Goal: Task Accomplishment & Management: Manage account settings

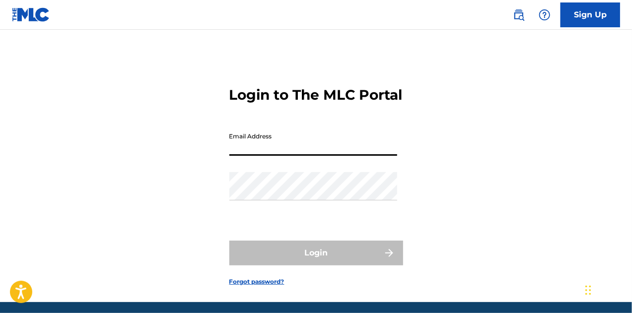
click at [303, 156] on input "Email Address" at bounding box center [313, 142] width 168 height 28
type input "[EMAIL_ADDRESS][DOMAIN_NAME]"
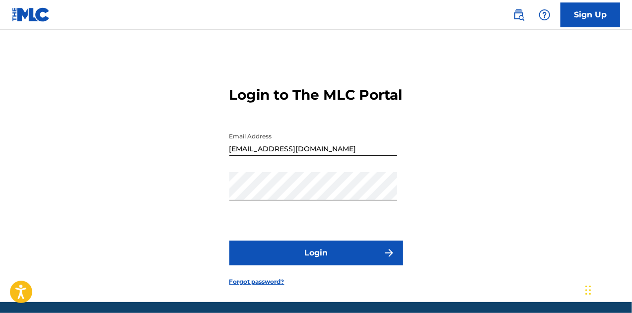
click at [309, 265] on button "Login" at bounding box center [316, 253] width 174 height 25
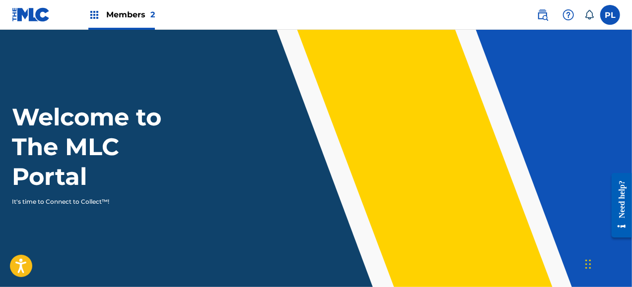
click at [137, 17] on span "Members 2" at bounding box center [130, 14] width 49 height 11
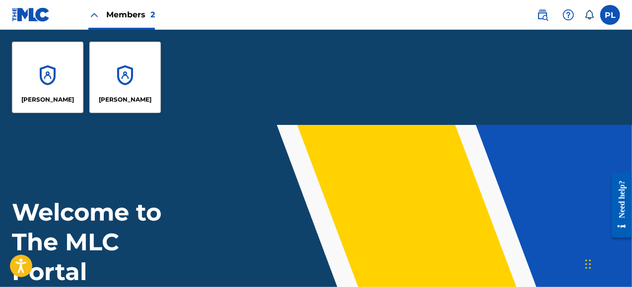
click at [129, 72] on div "[PERSON_NAME]" at bounding box center [124, 77] width 71 height 71
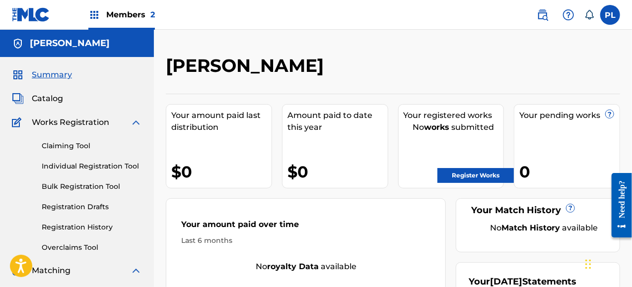
click at [610, 21] on label at bounding box center [610, 15] width 20 height 20
click at [610, 15] on input "PL [PERSON_NAME] [EMAIL_ADDRESS][DOMAIN_NAME] Notification Preferences Profile …" at bounding box center [610, 15] width 0 height 0
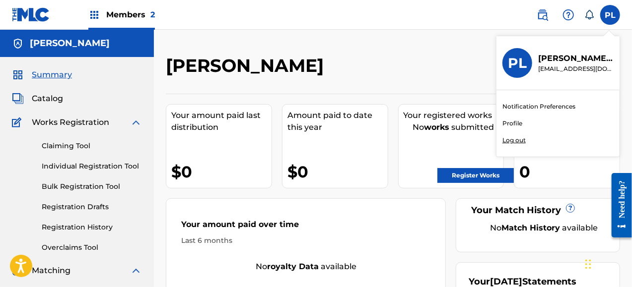
click at [509, 123] on link "Profile" at bounding box center [512, 123] width 20 height 9
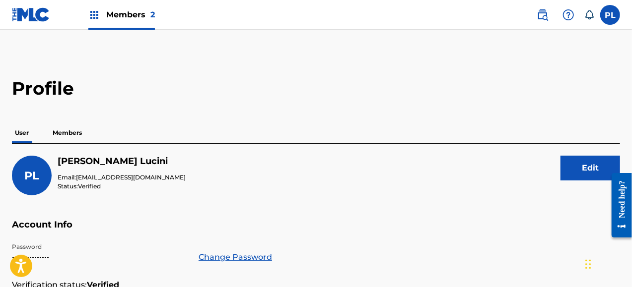
click at [591, 162] on button "Edit" at bounding box center [590, 168] width 60 height 25
click at [80, 166] on h5 "Pablo Lucini" at bounding box center [122, 161] width 128 height 11
click at [71, 132] on p "Members" at bounding box center [67, 133] width 35 height 21
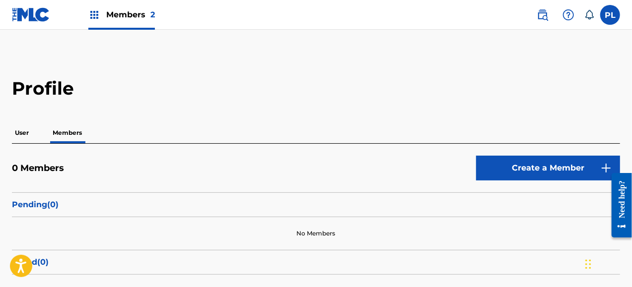
click at [630, 87] on div "Profile User Members 0 Members Create a Member Pending ( 0 ) No Members Failed …" at bounding box center [316, 192] width 632 height 230
click at [620, 94] on div "Profile User Members 0 Members Create a Member Pending ( 0 ) No Members Failed …" at bounding box center [316, 192] width 632 height 230
click at [27, 17] on img at bounding box center [31, 14] width 38 height 14
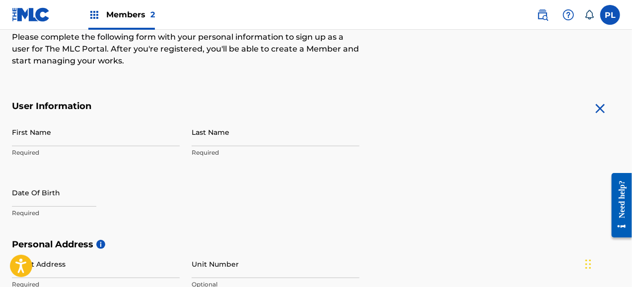
scroll to position [135, 0]
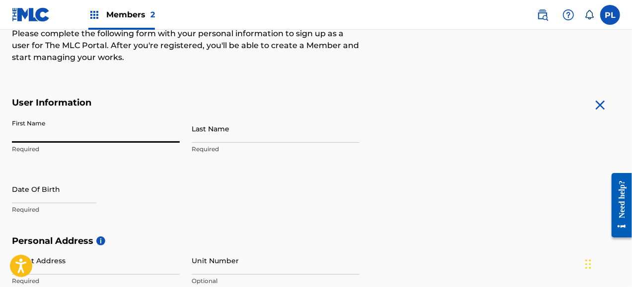
click at [117, 132] on input "First Name" at bounding box center [96, 129] width 168 height 28
type input "[PERSON_NAME]"
type input "Lucini"
type input "Panamericana KM 46, Barrio Farm Club, Dormis B5"
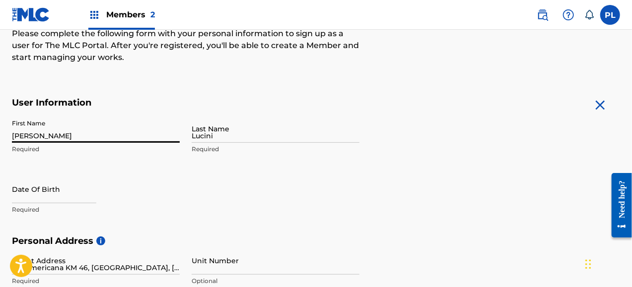
type input "[PERSON_NAME]"
type input "[GEOGRAPHIC_DATA]"
type input "54"
type input "911"
type input "56151133"
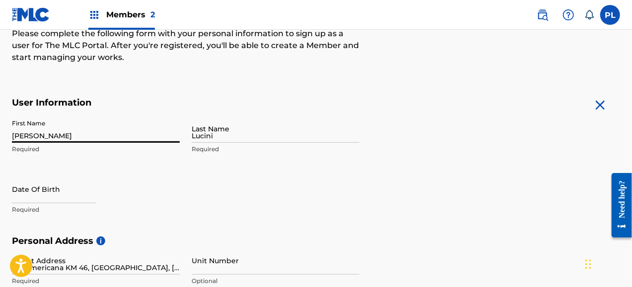
type input "[EMAIL_ADDRESS][DOMAIN_NAME]"
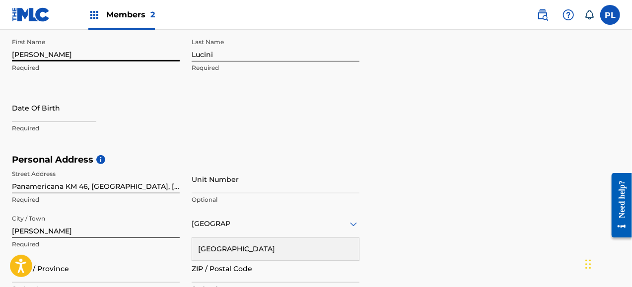
scroll to position [172, 0]
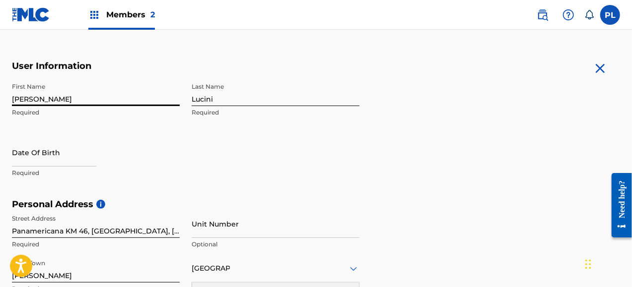
click at [38, 96] on input "[PERSON_NAME]" at bounding box center [96, 92] width 168 height 28
type input "South Music"
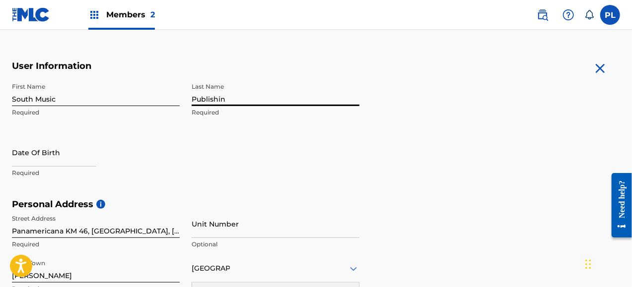
type input "Publishin"
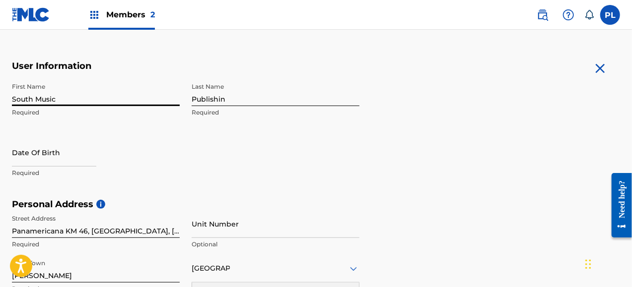
click at [38, 96] on input "South Music" at bounding box center [96, 92] width 168 height 28
type input "[PERSON_NAME]"
type input "Florida"
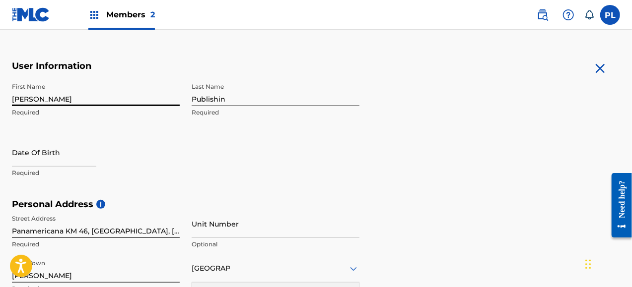
type input "33166"
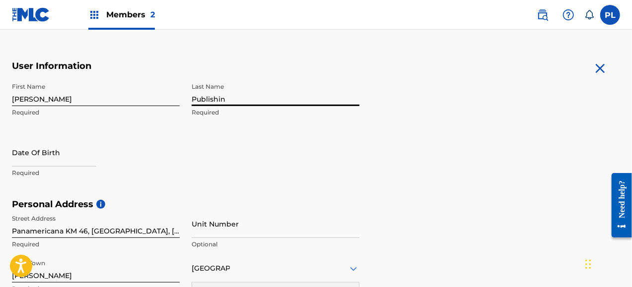
click at [215, 99] on input "Publishin" at bounding box center [276, 92] width 168 height 28
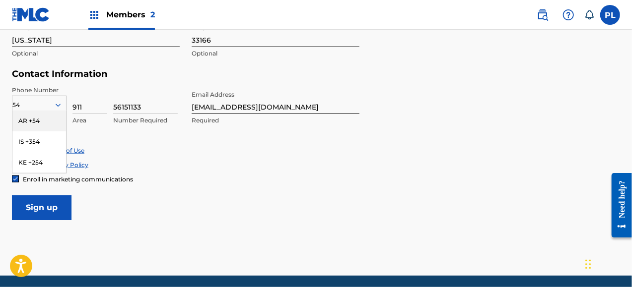
scroll to position [459, 0]
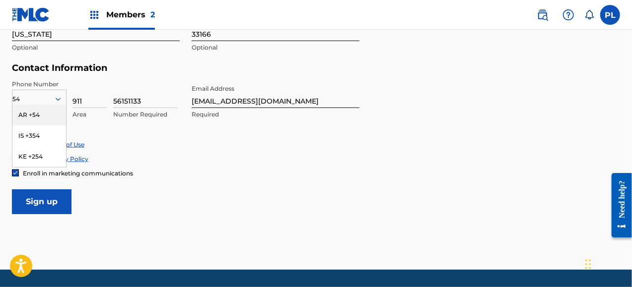
type input "Lucini"
click at [44, 105] on div "AR +54" at bounding box center [39, 115] width 54 height 21
click at [42, 20] on img at bounding box center [31, 14] width 38 height 14
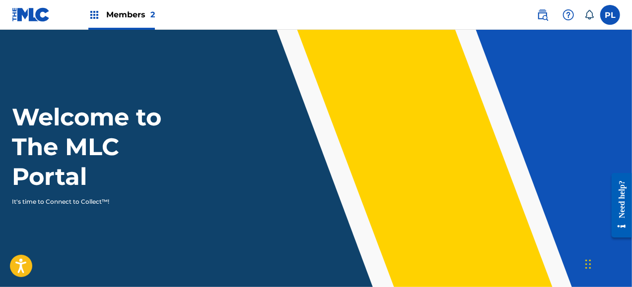
scroll to position [459, 0]
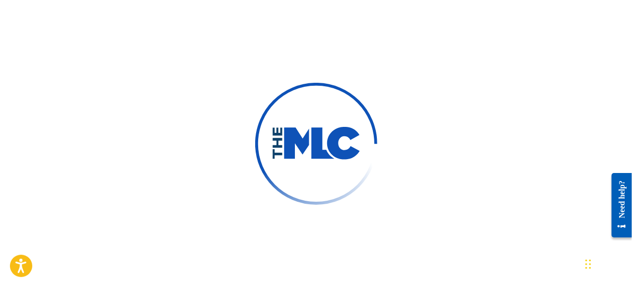
click at [305, 137] on img at bounding box center [315, 144] width 89 height 34
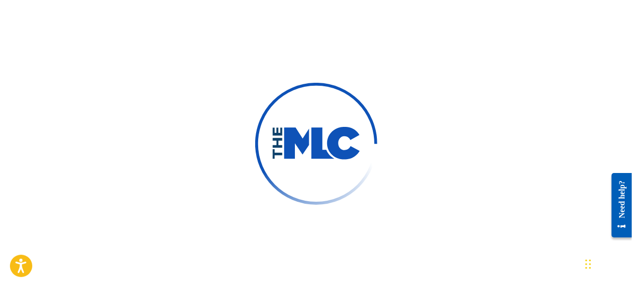
click at [305, 137] on img at bounding box center [315, 144] width 89 height 34
click at [234, 94] on div at bounding box center [316, 143] width 632 height 287
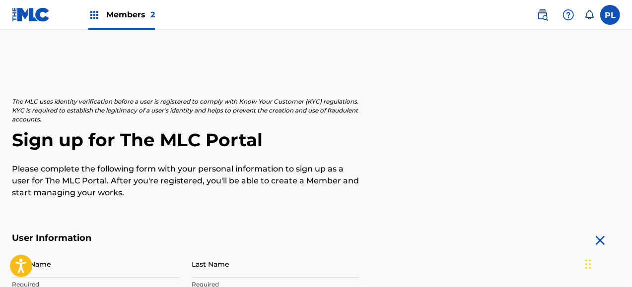
click at [304, 179] on p "Please complete the following form with your personal information to sign up as…" at bounding box center [185, 181] width 347 height 36
click at [609, 9] on label at bounding box center [610, 15] width 20 height 20
click at [610, 15] on input "PL [PERSON_NAME] [EMAIL_ADDRESS][DOMAIN_NAME] Notification Preferences Profile …" at bounding box center [610, 15] width 0 height 0
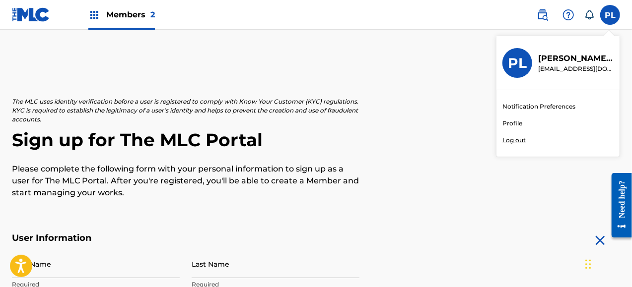
click at [511, 140] on p "Log out" at bounding box center [513, 140] width 23 height 9
click at [610, 15] on input "PL [PERSON_NAME] [EMAIL_ADDRESS][DOMAIN_NAME] Notification Preferences Profile …" at bounding box center [610, 15] width 0 height 0
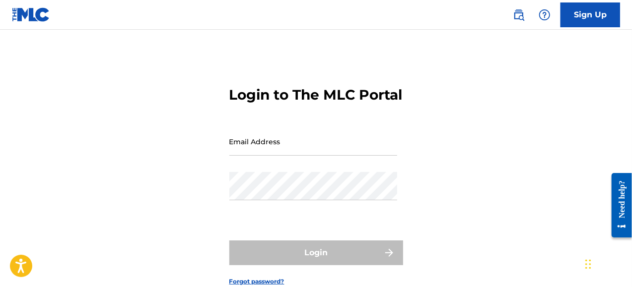
click at [589, 6] on link "Sign Up" at bounding box center [590, 14] width 60 height 25
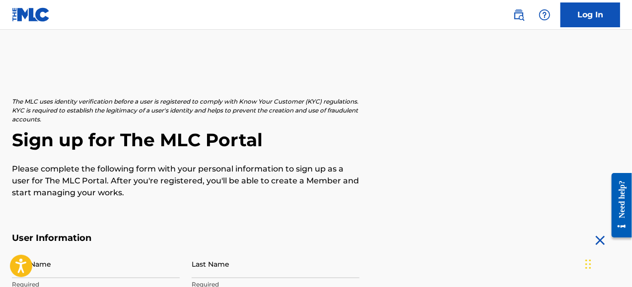
click at [589, 6] on link "Log In" at bounding box center [590, 14] width 60 height 25
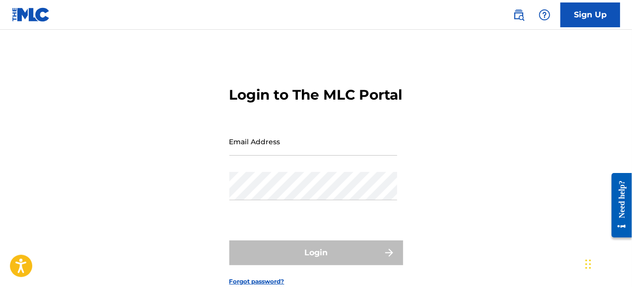
click at [597, 12] on link "Sign Up" at bounding box center [590, 14] width 60 height 25
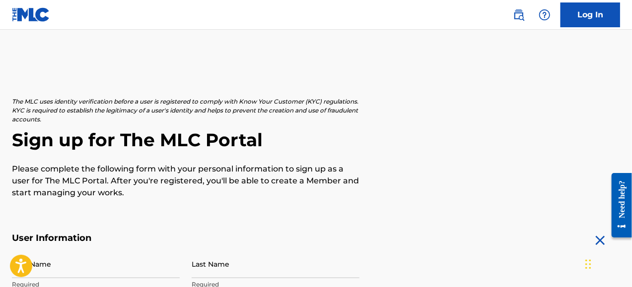
click at [261, 178] on p "Please complete the following form with your personal information to sign up as…" at bounding box center [185, 181] width 347 height 36
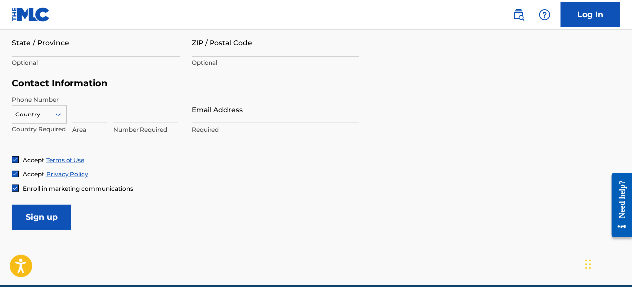
scroll to position [488, 0]
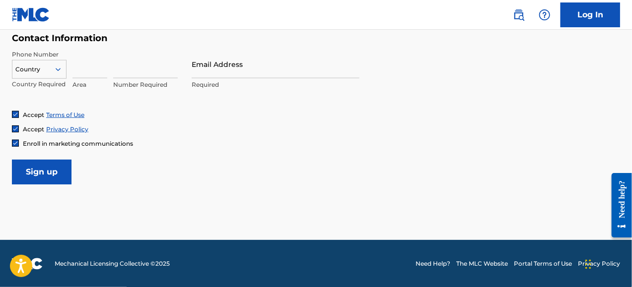
click at [596, 12] on link "Log In" at bounding box center [590, 14] width 60 height 25
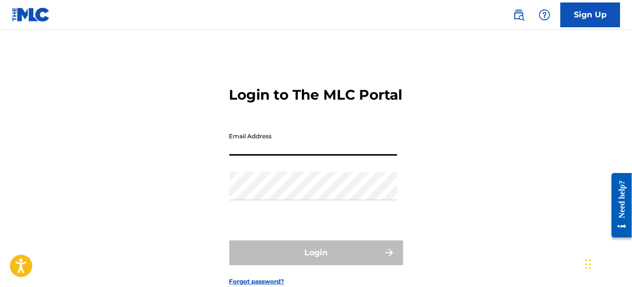
click at [265, 156] on input "Email Address" at bounding box center [313, 142] width 168 height 28
type input "[EMAIL_ADDRESS][DOMAIN_NAME]"
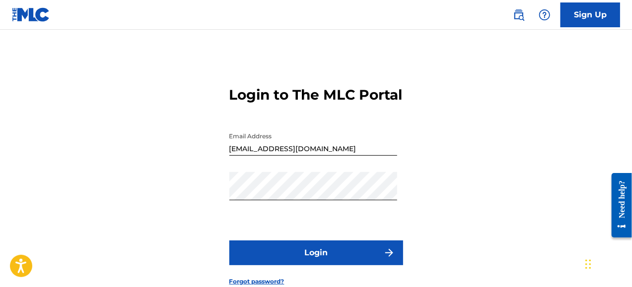
click at [323, 265] on button "Login" at bounding box center [316, 253] width 174 height 25
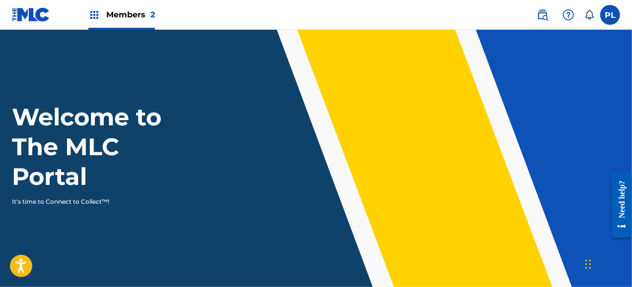
click at [100, 11] on div "Members 2" at bounding box center [121, 14] width 66 height 29
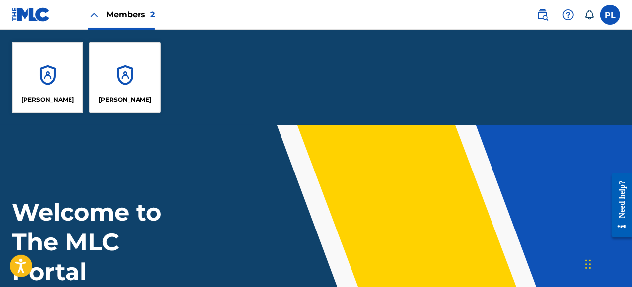
click at [126, 82] on div "[PERSON_NAME]" at bounding box center [124, 77] width 71 height 71
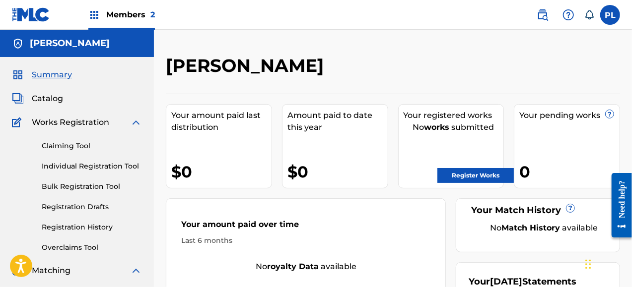
click at [137, 123] on img at bounding box center [136, 123] width 12 height 12
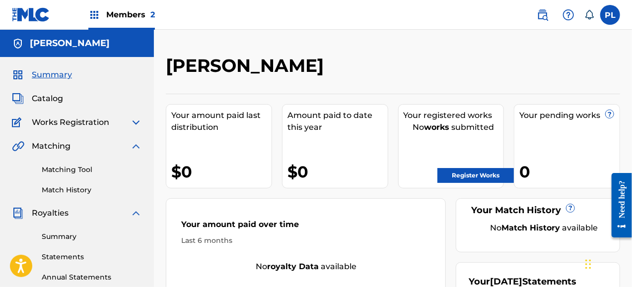
click at [139, 148] on img at bounding box center [136, 146] width 12 height 12
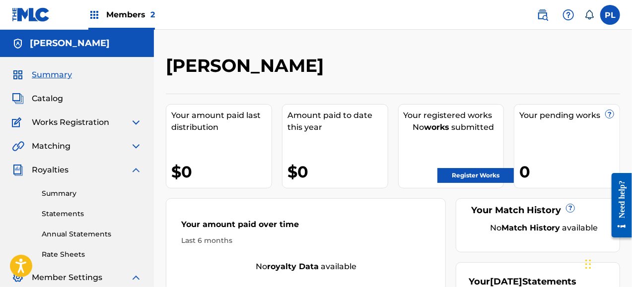
click at [139, 170] on img at bounding box center [136, 170] width 12 height 12
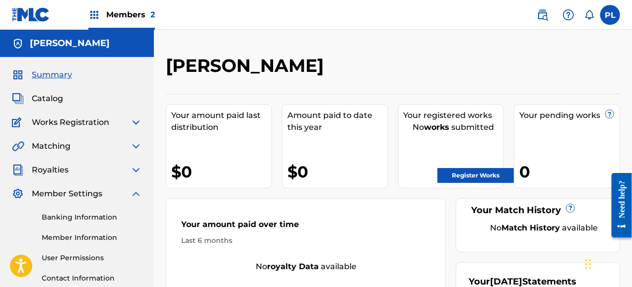
click at [90, 219] on link "Banking Information" at bounding box center [92, 217] width 100 height 10
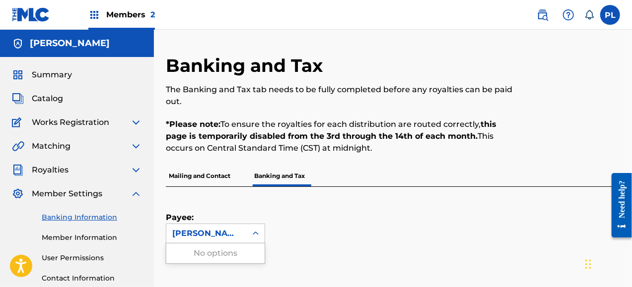
click at [236, 241] on div "[PERSON_NAME]" at bounding box center [206, 233] width 80 height 19
click at [102, 236] on link "Member Information" at bounding box center [92, 238] width 100 height 10
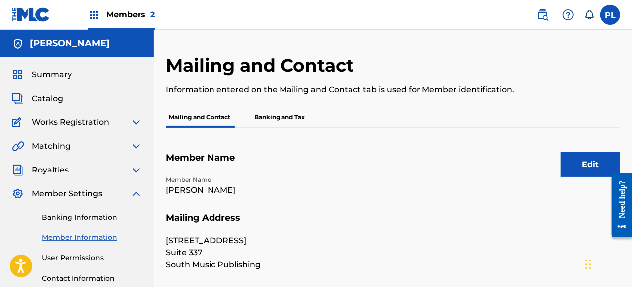
click at [584, 165] on button "Edit" at bounding box center [590, 164] width 60 height 25
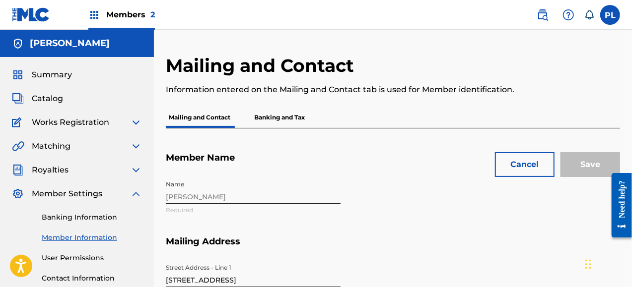
click at [258, 188] on div "Name Pablo Lucini Required" at bounding box center [346, 206] width 361 height 61
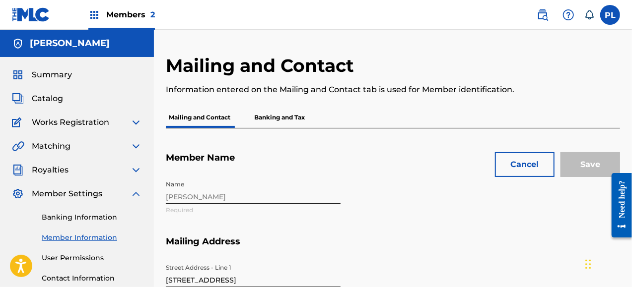
click at [377, 201] on div "Name Pablo Lucini Required" at bounding box center [346, 206] width 361 height 61
drag, startPoint x: 631, startPoint y: 69, endPoint x: 628, endPoint y: 102, distance: 32.4
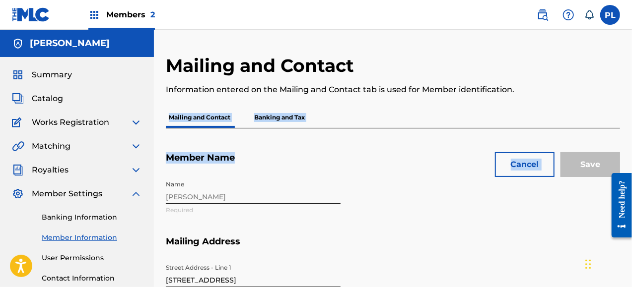
drag, startPoint x: 631, startPoint y: 89, endPoint x: 629, endPoint y: 144, distance: 55.6
click at [437, 110] on div "Mailing and Contact Banking and Tax" at bounding box center [393, 117] width 454 height 21
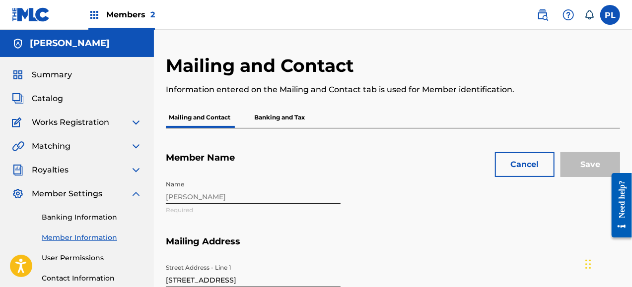
click at [147, 229] on div "Summary Catalog Works Registration Claiming Tool Individual Registration Tool B…" at bounding box center [77, 186] width 154 height 259
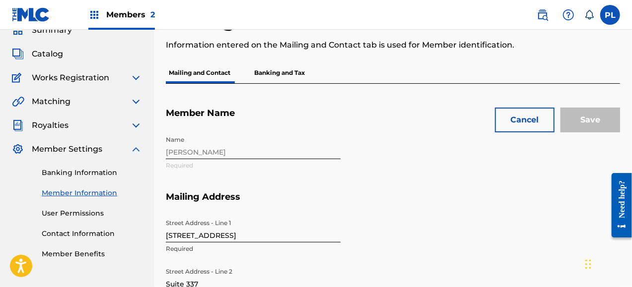
scroll to position [40, 0]
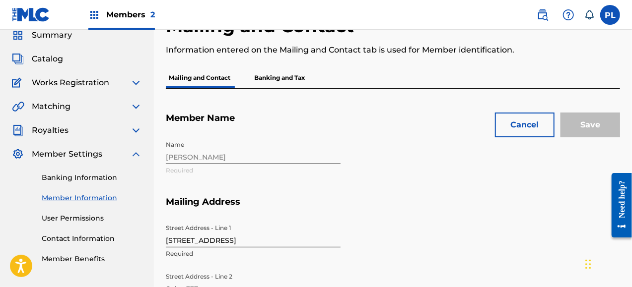
click at [530, 117] on button "Cancel" at bounding box center [525, 125] width 60 height 25
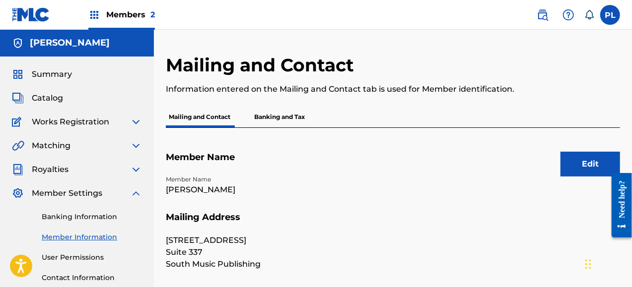
scroll to position [0, 0]
click at [93, 18] on img at bounding box center [94, 15] width 12 height 12
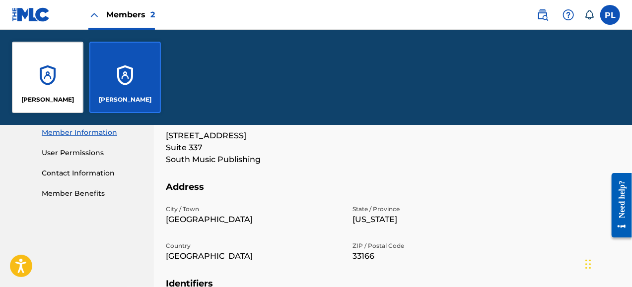
scroll to position [218, 0]
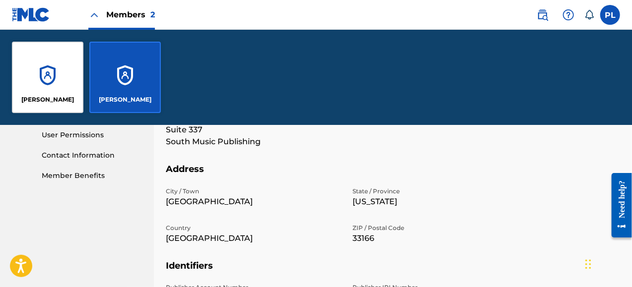
click at [601, 12] on label at bounding box center [610, 15] width 20 height 20
click at [610, 15] on input "PL Pablo Lucini ip.kidsmagic@gmail.com Notification Preferences Profile Log out" at bounding box center [610, 15] width 0 height 0
click at [110, 230] on nav "Pablo Lucini Summary Catalog Works Registration Claiming Tool Individual Regist…" at bounding box center [77, 168] width 154 height 522
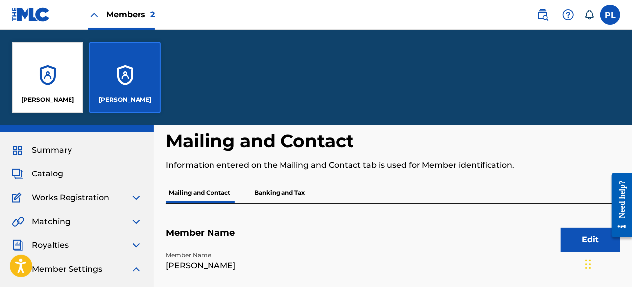
scroll to position [0, 0]
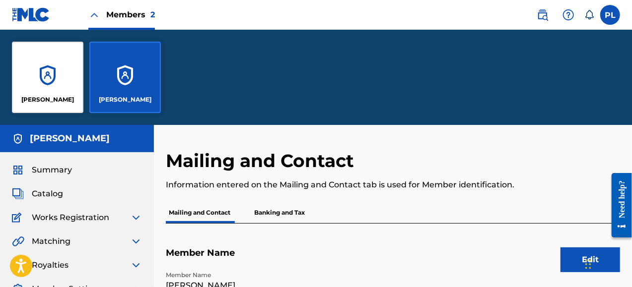
click at [74, 166] on div "Summary" at bounding box center [77, 170] width 130 height 12
click at [61, 173] on span "Summary" at bounding box center [52, 170] width 40 height 12
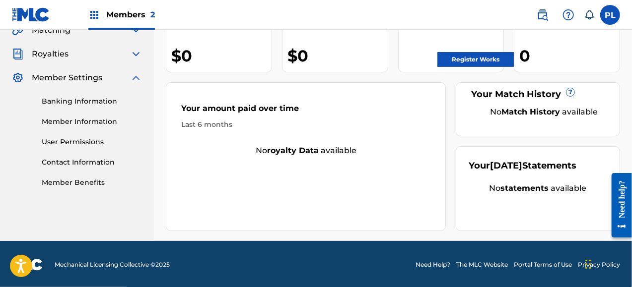
scroll to position [117, 0]
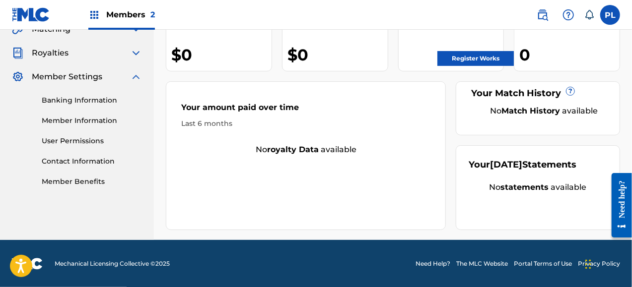
click at [78, 124] on link "Member Information" at bounding box center [92, 121] width 100 height 10
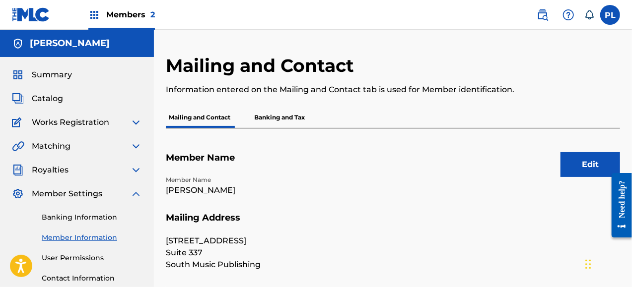
click at [275, 120] on p "Banking and Tax" at bounding box center [279, 117] width 57 height 21
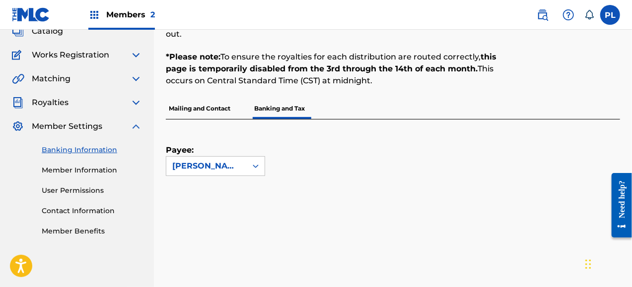
scroll to position [66, 0]
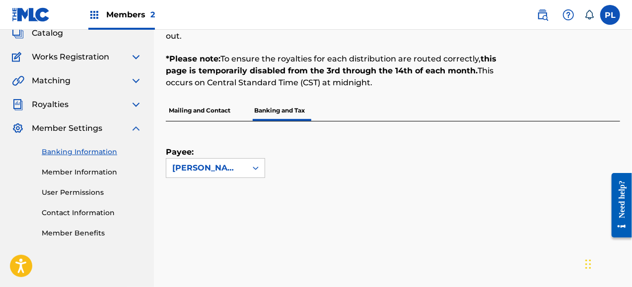
click at [73, 170] on link "Member Information" at bounding box center [92, 172] width 100 height 10
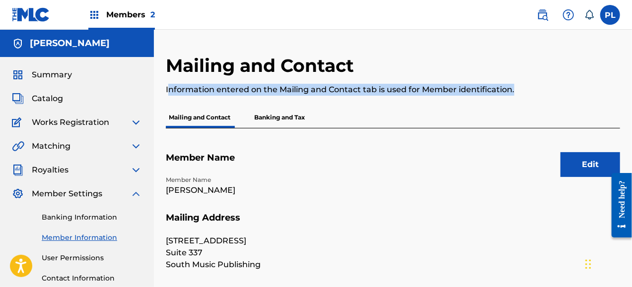
drag, startPoint x: 166, startPoint y: 91, endPoint x: 546, endPoint y: 90, distance: 380.1
click at [546, 90] on div "Mailing and Contact Information entered on the Mailing and Contact tab is used …" at bounding box center [393, 81] width 454 height 53
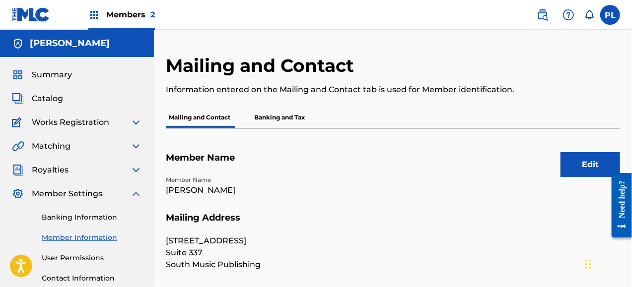
click at [105, 11] on div "Members 2" at bounding box center [121, 14] width 66 height 29
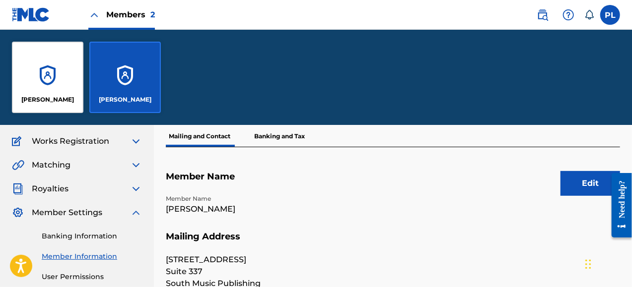
scroll to position [75, 0]
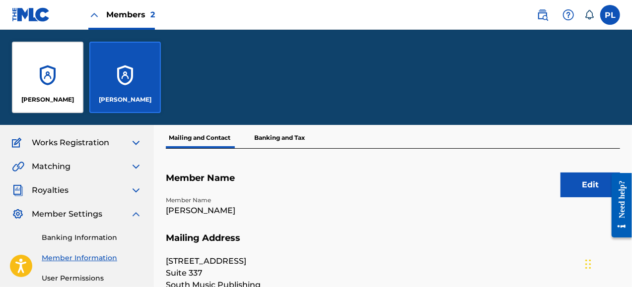
click at [58, 76] on div "[PERSON_NAME]" at bounding box center [47, 77] width 71 height 71
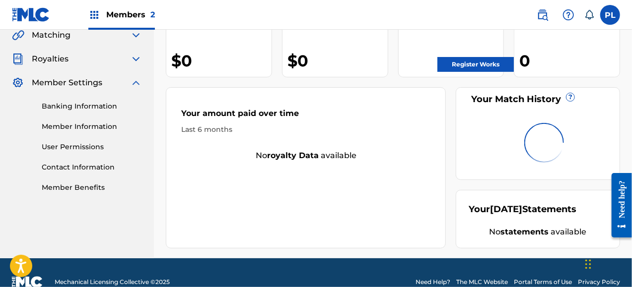
scroll to position [112, 0]
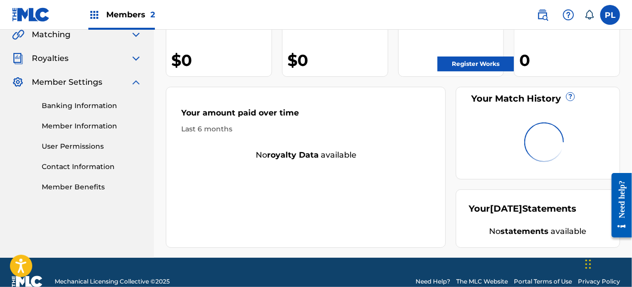
click at [111, 123] on link "Member Information" at bounding box center [92, 126] width 100 height 10
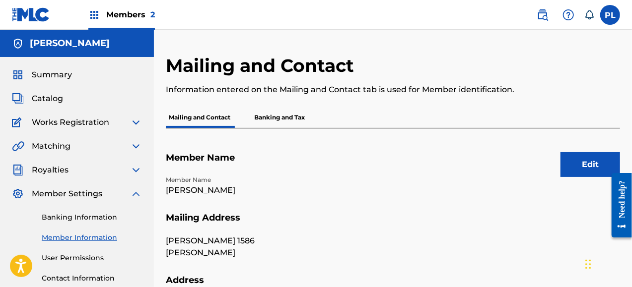
click at [60, 255] on link "User Permissions" at bounding box center [92, 258] width 100 height 10
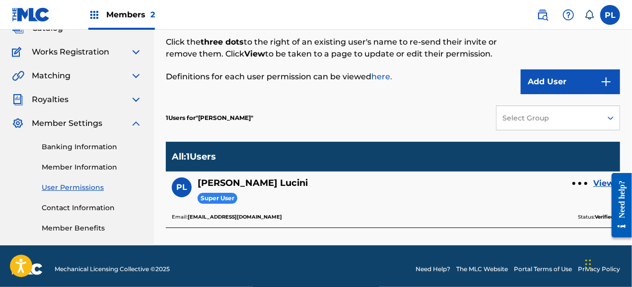
scroll to position [76, 0]
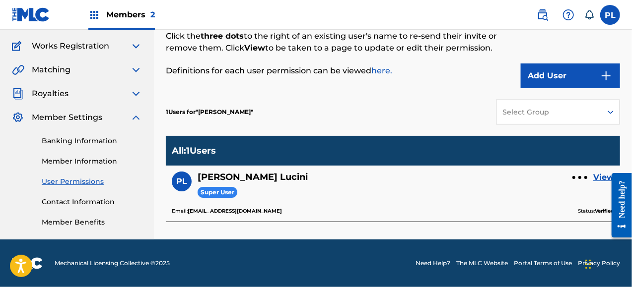
click at [581, 76] on button "Add User" at bounding box center [570, 76] width 99 height 25
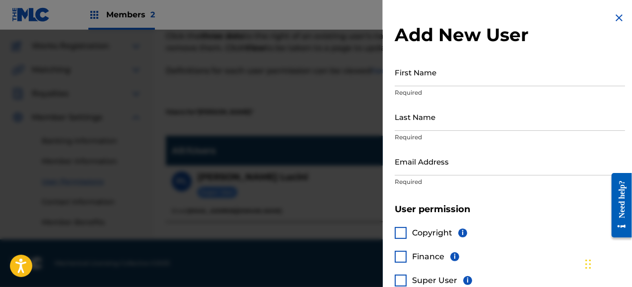
click at [617, 21] on img at bounding box center [619, 18] width 12 height 12
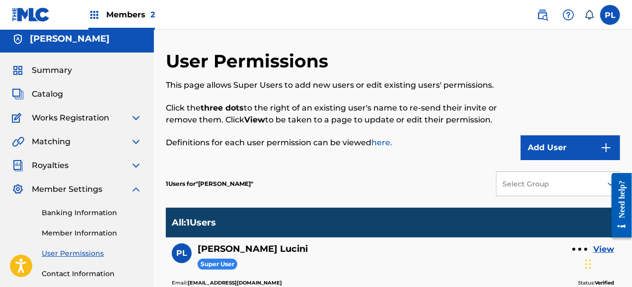
scroll to position [3, 0]
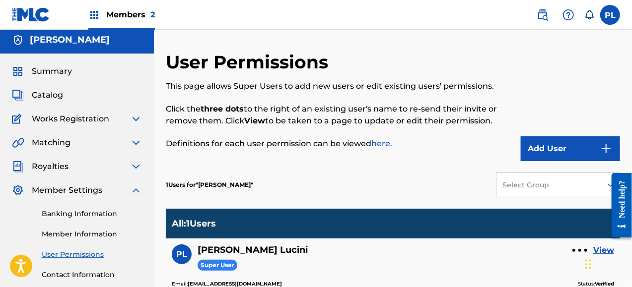
click at [129, 11] on span "Members 2" at bounding box center [130, 14] width 49 height 11
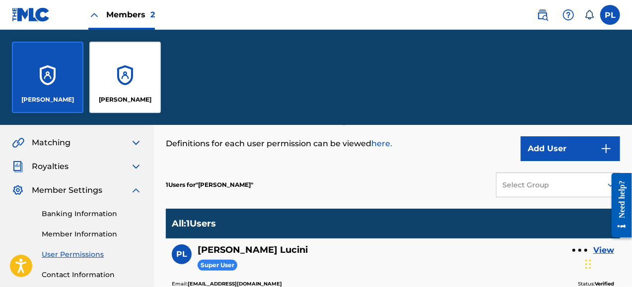
click at [106, 79] on div "[PERSON_NAME]" at bounding box center [124, 77] width 71 height 71
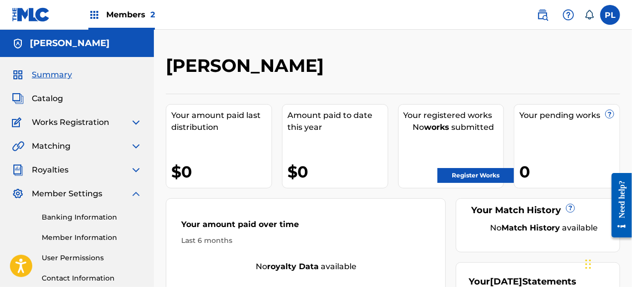
click at [89, 235] on link "Member Information" at bounding box center [92, 238] width 100 height 10
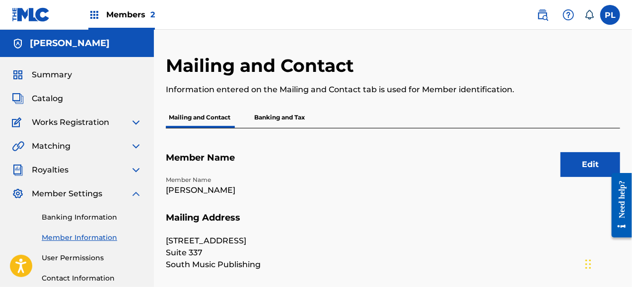
click at [588, 163] on button "Edit" at bounding box center [590, 164] width 60 height 25
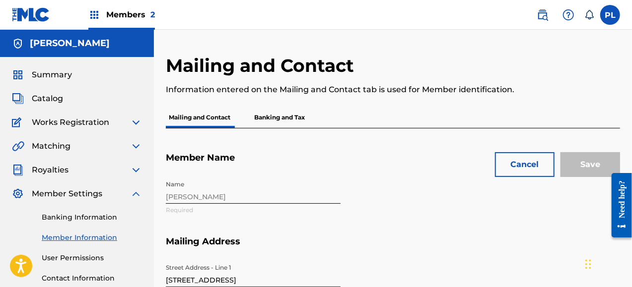
click at [256, 195] on div "Name Pablo Lucini Required" at bounding box center [346, 206] width 361 height 61
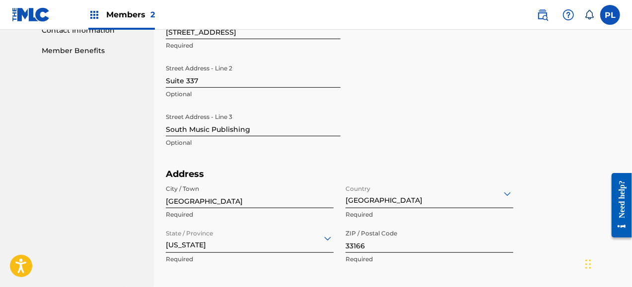
scroll to position [236, 0]
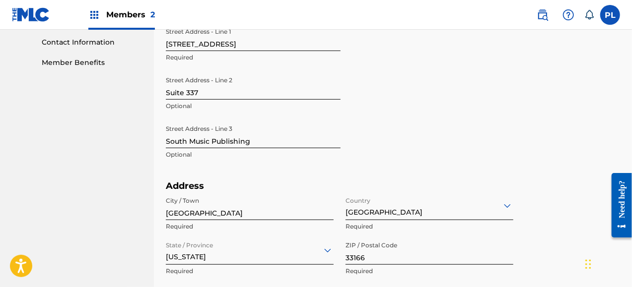
click at [610, 4] on nav "Members 2 PL PL Pablo Lucini ip.kidsmagic@gmail.com Notification Preferences Pr…" at bounding box center [316, 15] width 632 height 30
click at [612, 11] on label at bounding box center [610, 15] width 20 height 20
click at [610, 15] on input "PL Pablo Lucini ip.kidsmagic@gmail.com Notification Preferences Profile Log out" at bounding box center [610, 15] width 0 height 0
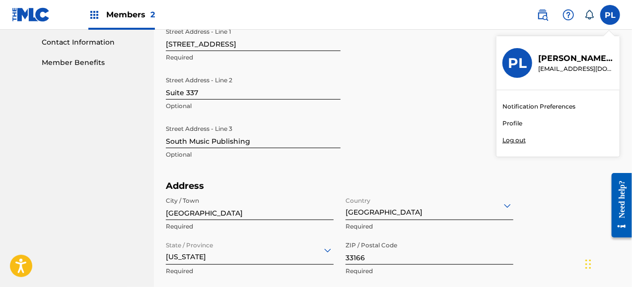
click at [512, 124] on link "Profile" at bounding box center [512, 123] width 20 height 9
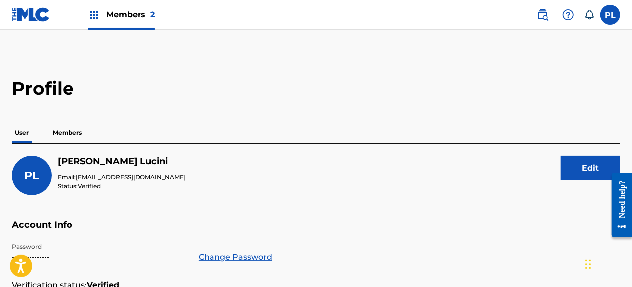
click at [318, 170] on div "PL Pablo Lucini Email: ip.kidsmagic@gmail.com Status: Verified Edit" at bounding box center [316, 188] width 608 height 64
click at [77, 131] on p "Members" at bounding box center [67, 133] width 35 height 21
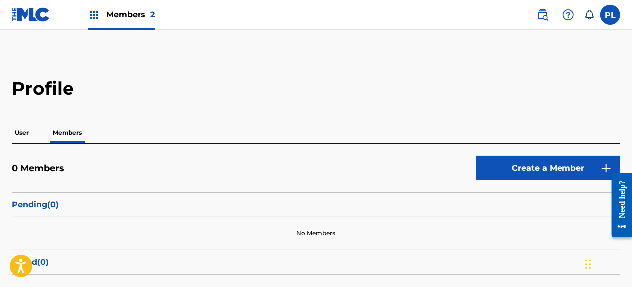
click at [239, 111] on div "Profile User Members 0 Members Create a Member Pending ( 0 ) No Members Failed …" at bounding box center [316, 192] width 632 height 230
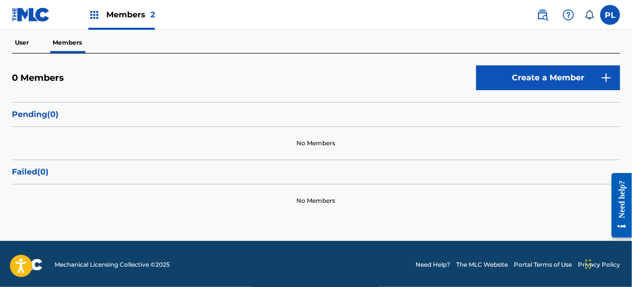
scroll to position [91, 0]
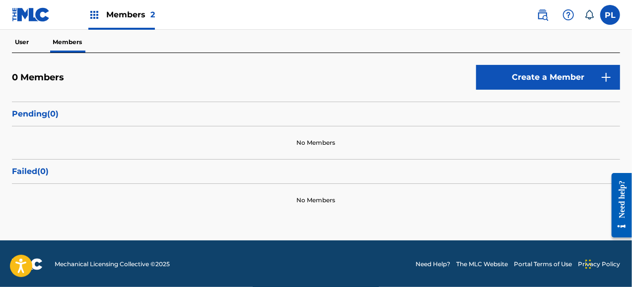
click at [40, 171] on p "Failed ( 0 )" at bounding box center [316, 172] width 608 height 12
click at [51, 117] on p "Pending ( 0 )" at bounding box center [316, 114] width 608 height 12
click at [33, 45] on div "User Members" at bounding box center [316, 42] width 608 height 21
click at [27, 42] on p "User" at bounding box center [22, 42] width 20 height 21
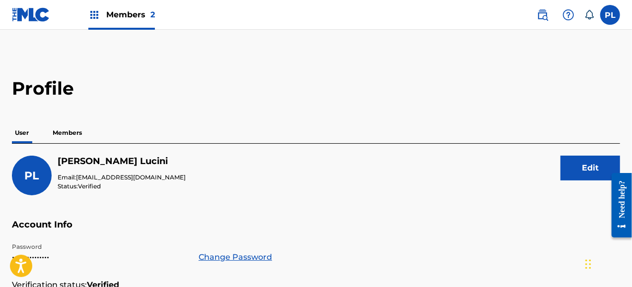
click at [77, 133] on p "Members" at bounding box center [67, 133] width 35 height 21
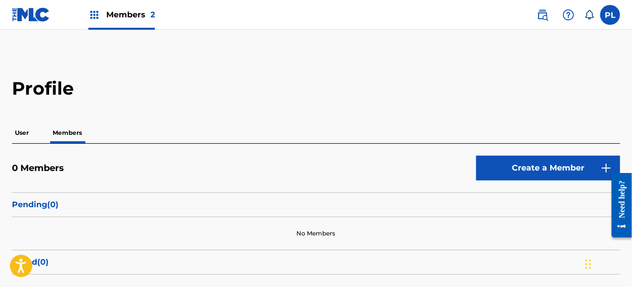
click at [543, 163] on link "Create a Member" at bounding box center [548, 168] width 144 height 25
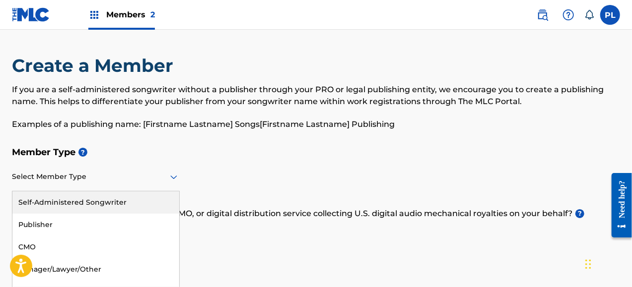
scroll to position [16, 0]
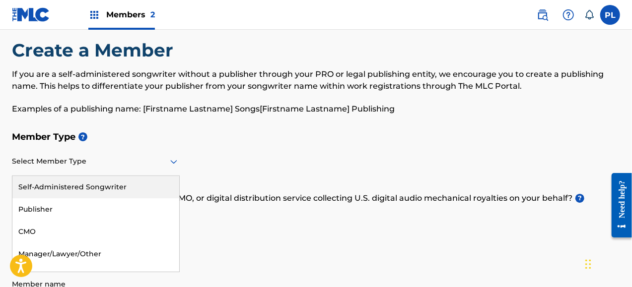
click at [102, 176] on div "5 results available. Use Up and Down to choose options, press Enter to select t…" at bounding box center [96, 162] width 168 height 28
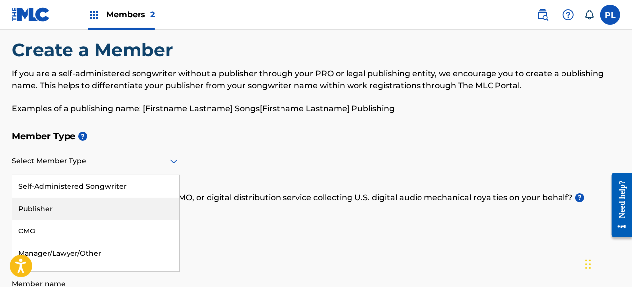
click at [97, 203] on div "Publisher" at bounding box center [95, 209] width 167 height 22
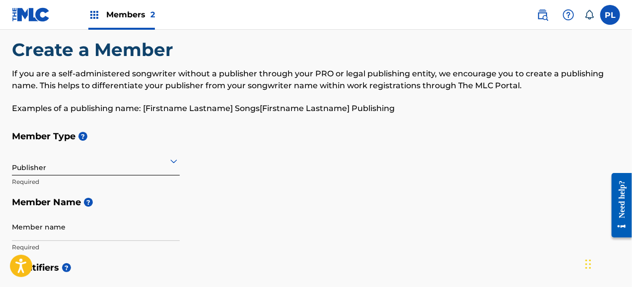
click at [252, 182] on div "Member Type ? Publisher Required Member Name ? Member name Required" at bounding box center [316, 191] width 608 height 131
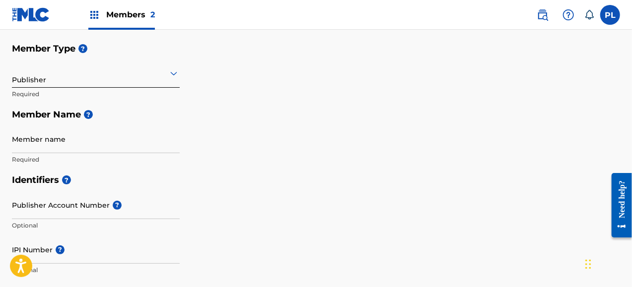
scroll to position [115, 0]
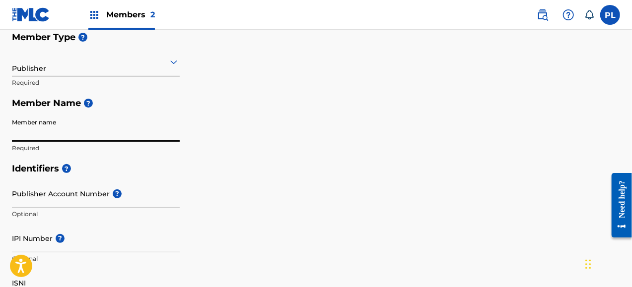
click at [107, 128] on input "Member name" at bounding box center [96, 128] width 168 height 28
type input "South Music Publishing"
click at [285, 189] on div "Identifiers ? Publisher Account Number ? Optional IPI Number ? Optional ISNI Op…" at bounding box center [316, 235] width 608 height 155
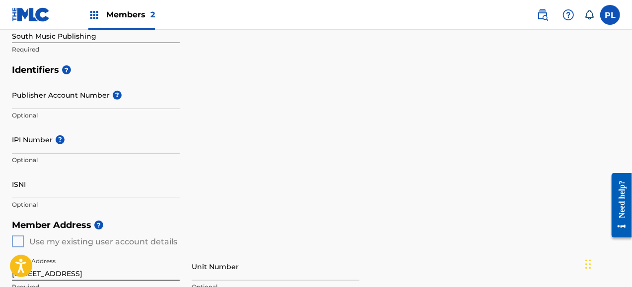
scroll to position [214, 0]
click at [280, 200] on div "Identifiers ? Publisher Account Number ? Optional IPI Number ? Optional ISNI Op…" at bounding box center [316, 136] width 608 height 155
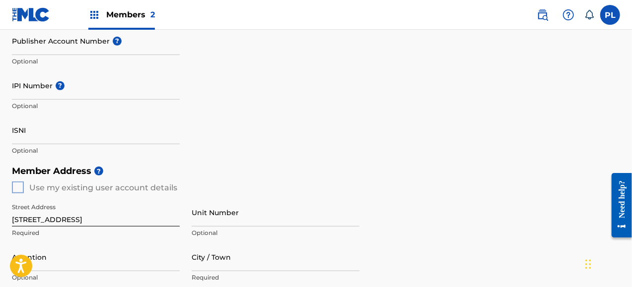
scroll to position [274, 0]
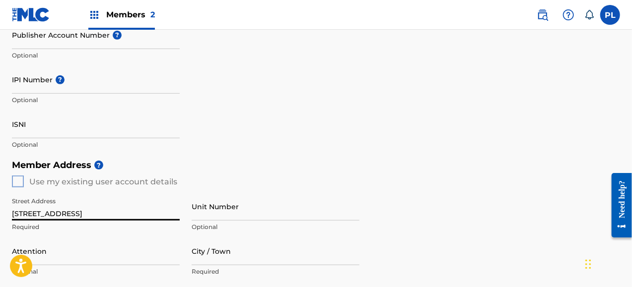
click at [142, 205] on input "7950 NW 53rd Street, Suite 337" at bounding box center [96, 207] width 168 height 28
type input "[STREET_ADDRESS]"
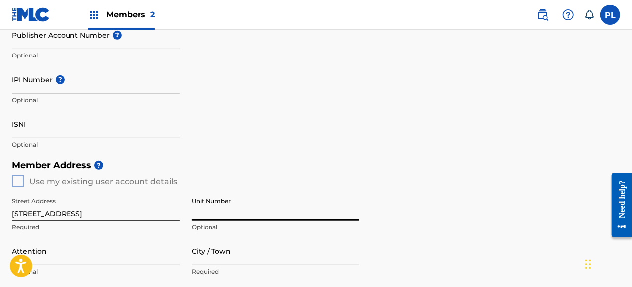
paste input "Suite 337"
type input "Suite 337"
click at [407, 163] on h5 "Member Address ?" at bounding box center [316, 165] width 608 height 21
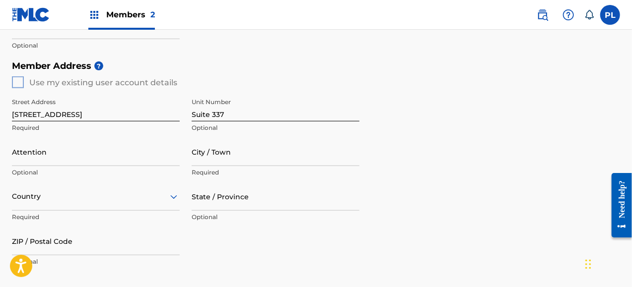
scroll to position [393, 0]
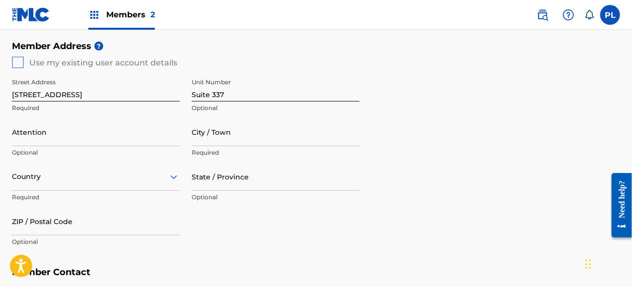
click at [243, 138] on input "City / Town" at bounding box center [276, 132] width 168 height 28
type input "[GEOGRAPHIC_DATA]"
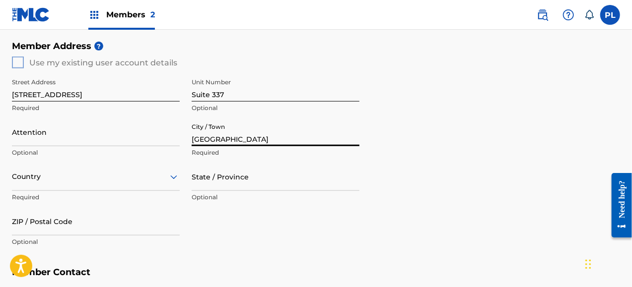
type input "[PERSON_NAME]"
type input "Estados Unidos"
type input "FL"
type input "33166"
type input "[EMAIL_ADDRESS][DOMAIN_NAME]"
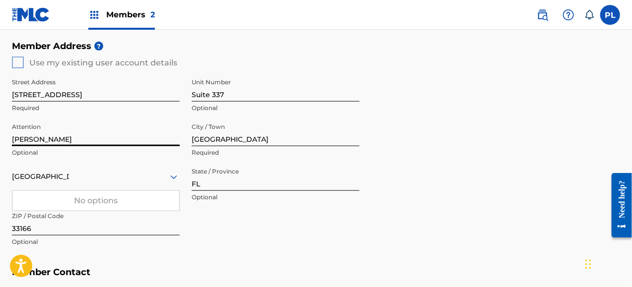
click at [66, 132] on input "[PERSON_NAME]" at bounding box center [96, 132] width 168 height 28
click at [145, 175] on div "Estados Unidos" at bounding box center [96, 177] width 168 height 12
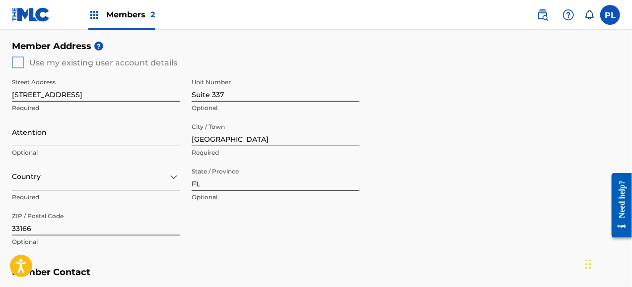
click at [145, 175] on div at bounding box center [96, 177] width 168 height 12
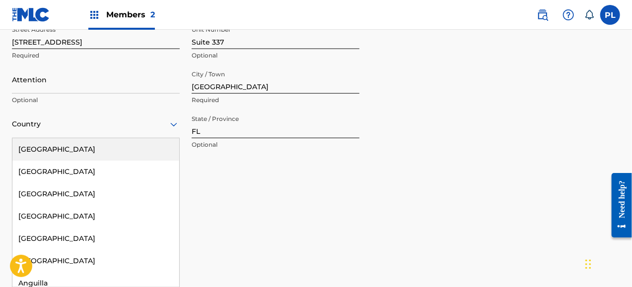
click at [145, 138] on div "223 results available. Use Up and Down to choose options, press Enter to select…" at bounding box center [96, 124] width 168 height 28
click at [113, 149] on div "United States" at bounding box center [95, 149] width 167 height 22
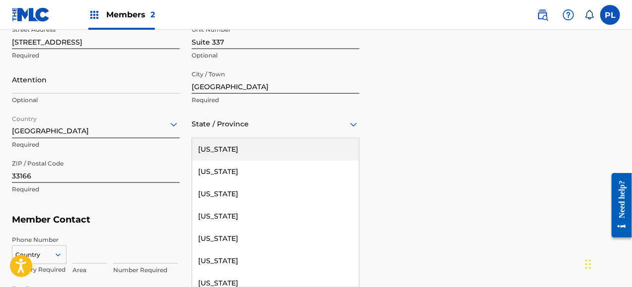
click at [241, 130] on div "State / Province" at bounding box center [276, 124] width 168 height 28
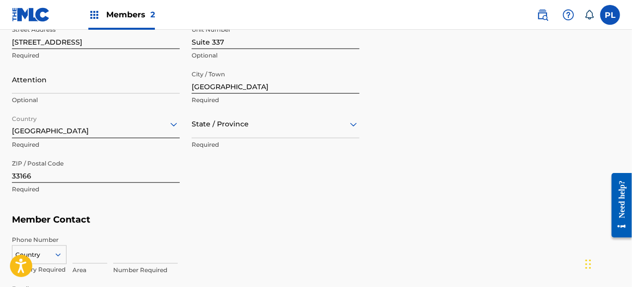
click at [241, 130] on div "State / Province" at bounding box center [276, 124] width 168 height 28
type input "f"
click at [344, 171] on div "District of Columbia" at bounding box center [275, 172] width 167 height 22
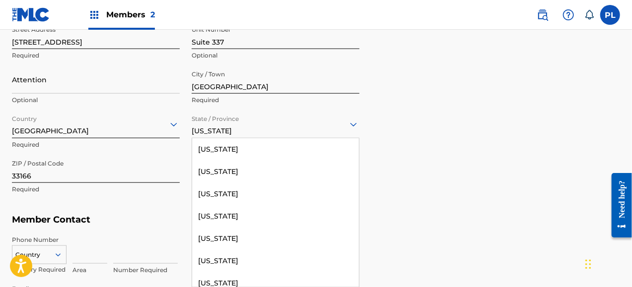
click at [324, 116] on div "District of Columbia" at bounding box center [276, 124] width 168 height 24
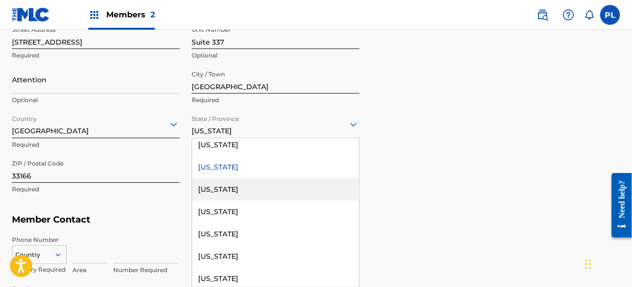
click at [239, 189] on div "Florida" at bounding box center [275, 190] width 167 height 22
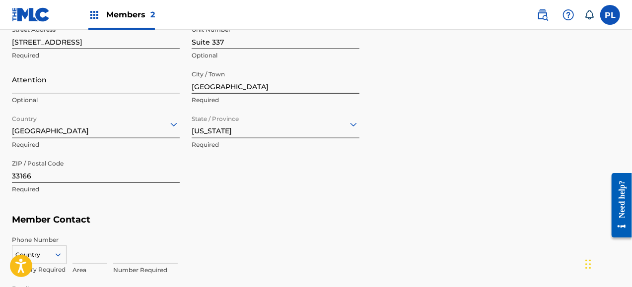
click at [239, 189] on div "Street Address 7950 NW 53rd Street Required Unit Number Suite 337 Optional Atte…" at bounding box center [185, 110] width 347 height 189
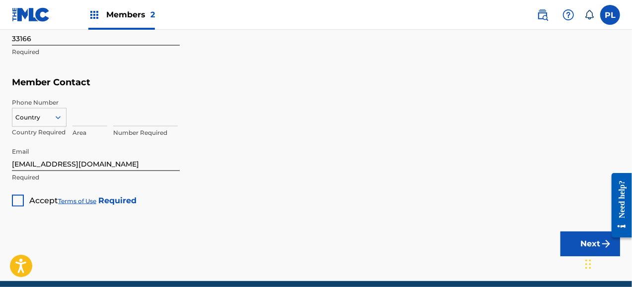
scroll to position [589, 0]
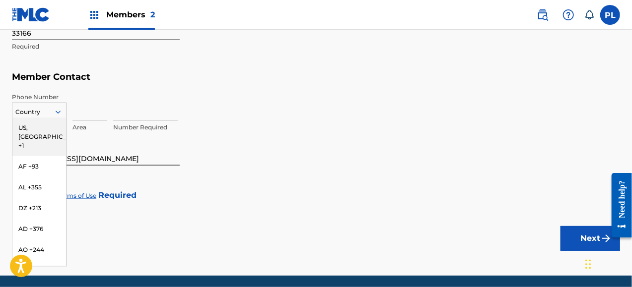
click at [46, 118] on div "216 results available. Use Up and Down to choose options, press Enter to select…" at bounding box center [39, 110] width 55 height 15
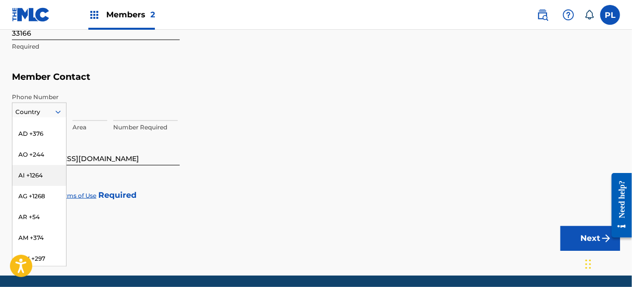
scroll to position [99, 0]
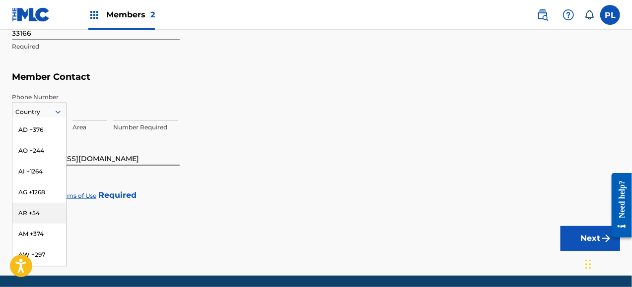
click at [35, 203] on div "AR +54" at bounding box center [39, 213] width 54 height 21
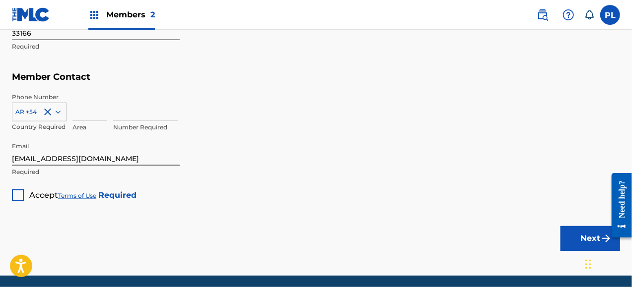
click at [83, 112] on input at bounding box center [89, 107] width 35 height 28
type input "911"
type input "[PERSON_NAME]"
type input "Argentina"
type input "54"
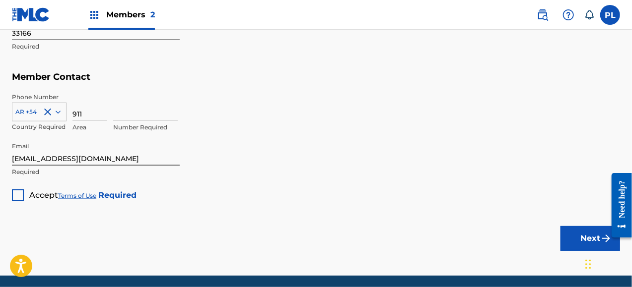
type input "56151133"
click at [44, 127] on div "AR +54" at bounding box center [39, 128] width 54 height 21
click at [18, 195] on div at bounding box center [18, 196] width 12 height 12
click at [587, 231] on button "Next" at bounding box center [590, 238] width 60 height 25
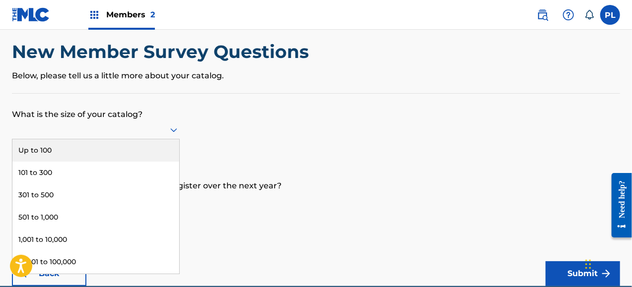
scroll to position [15, 0]
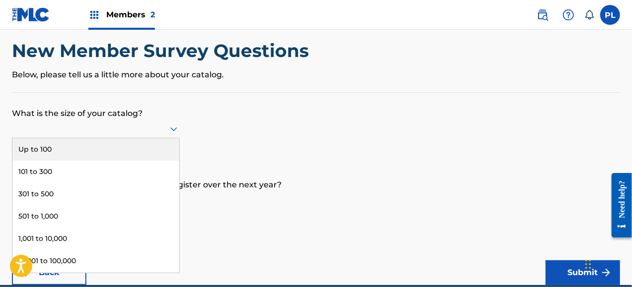
click at [161, 138] on div "9 results available. Use Up and Down to choose options, press Enter to select t…" at bounding box center [96, 129] width 168 height 19
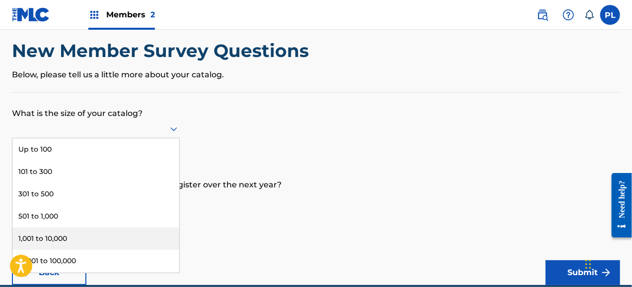
click at [137, 245] on div "1,001 to 10,000" at bounding box center [95, 239] width 167 height 22
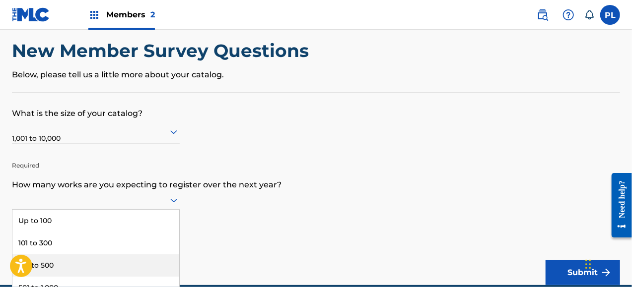
scroll to position [86, 0]
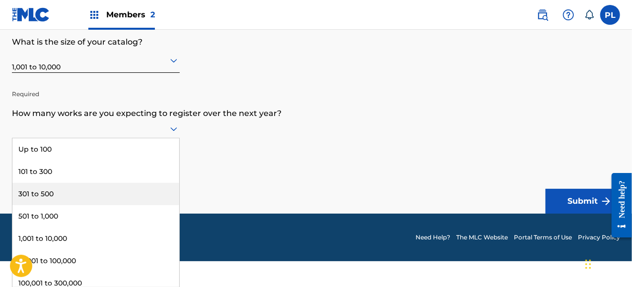
click at [140, 138] on div "9 results available. Use Up and Down to choose options, press Enter to select t…" at bounding box center [96, 129] width 168 height 19
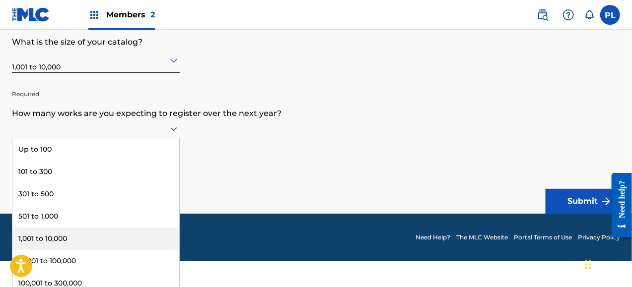
click at [131, 236] on div "1,001 to 10,000" at bounding box center [95, 239] width 167 height 22
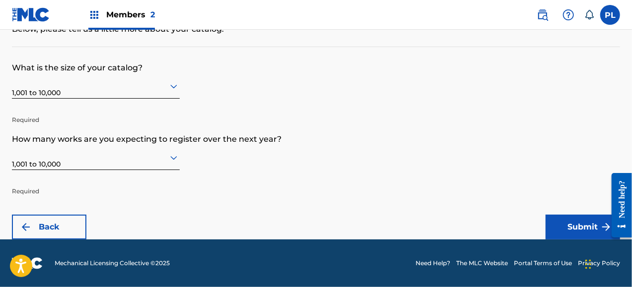
scroll to position [60, 0]
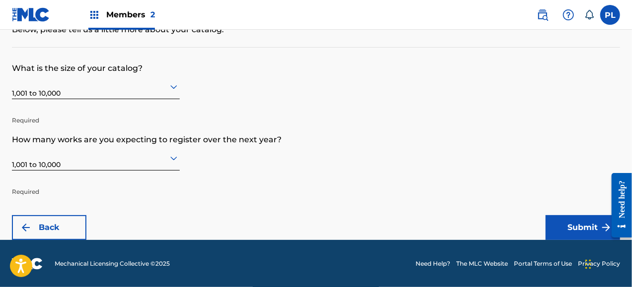
click at [570, 221] on button "Submit" at bounding box center [582, 227] width 74 height 25
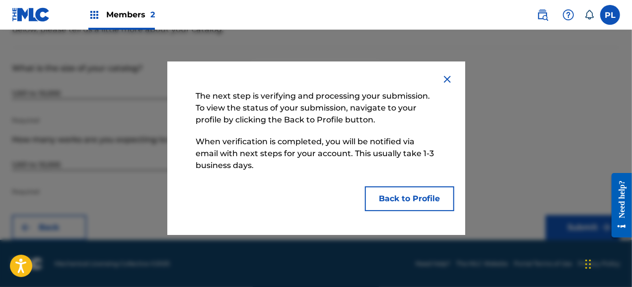
click at [426, 202] on button "Back to Profile" at bounding box center [409, 199] width 89 height 25
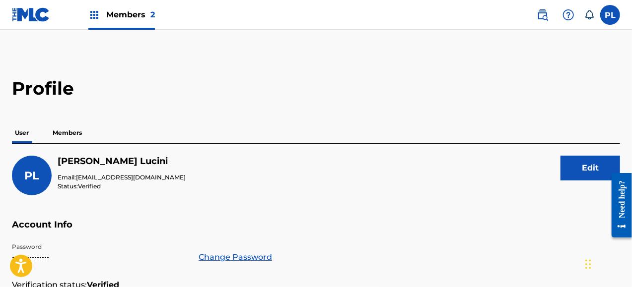
click at [69, 133] on p "Members" at bounding box center [67, 133] width 35 height 21
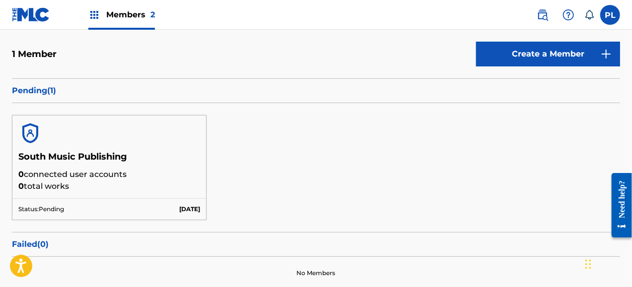
scroll to position [115, 0]
click at [133, 16] on span "Members 2" at bounding box center [130, 14] width 49 height 11
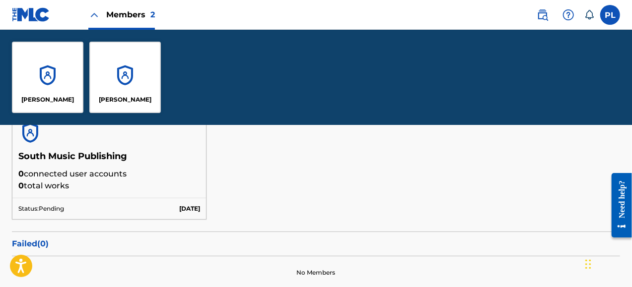
click at [45, 86] on div "[PERSON_NAME]" at bounding box center [47, 77] width 71 height 71
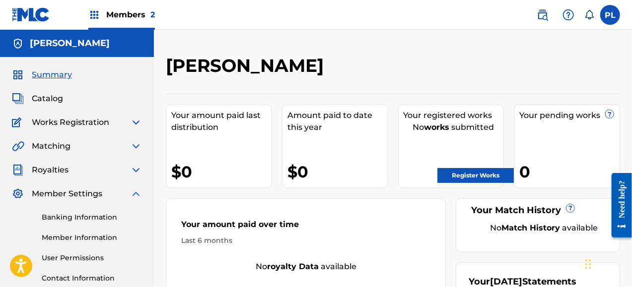
click at [618, 15] on label at bounding box center [610, 15] width 20 height 20
click at [610, 15] on input "PL Pablo Lucini ip.kidsmagic@gmail.com Notification Preferences Profile Log out" at bounding box center [610, 15] width 0 height 0
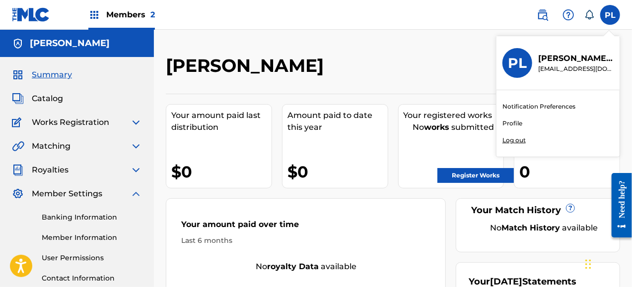
click at [511, 124] on link "Profile" at bounding box center [512, 123] width 20 height 9
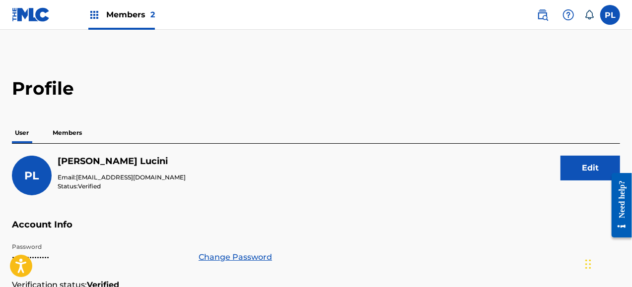
click at [73, 134] on p "Members" at bounding box center [67, 133] width 35 height 21
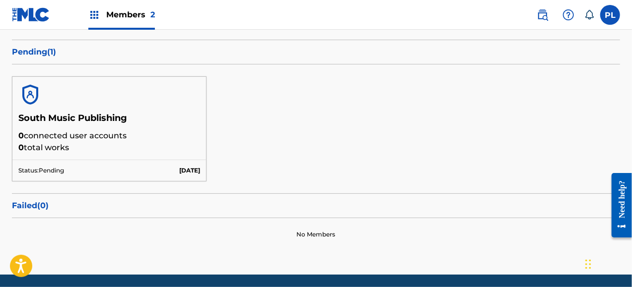
scroll to position [186, 0]
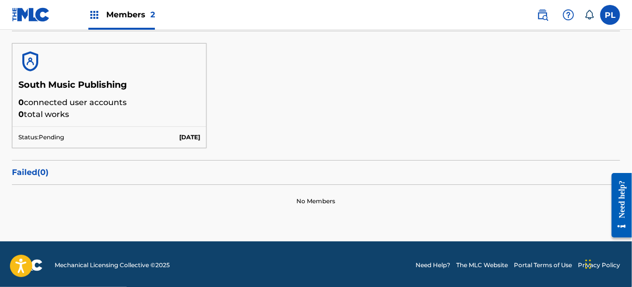
click at [624, 212] on div "Need help?" at bounding box center [620, 199] width 13 height 38
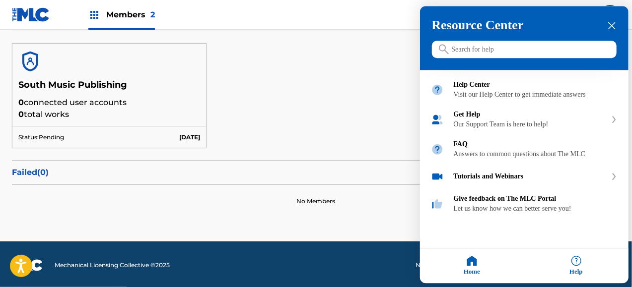
click at [498, 48] on input "Search for help" at bounding box center [524, 49] width 185 height 17
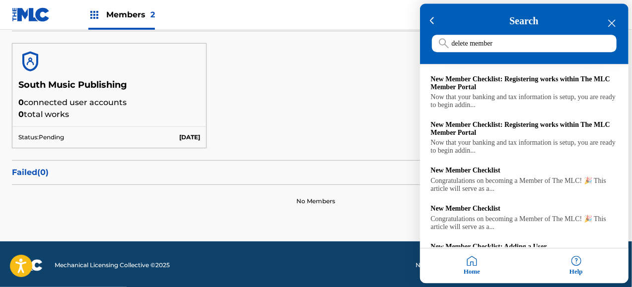
click at [474, 43] on input "delete member" at bounding box center [524, 43] width 185 height 17
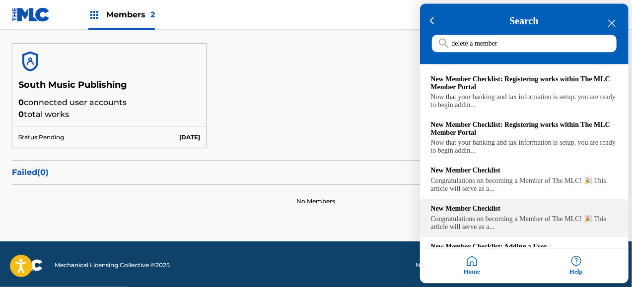
type input "delete a member"
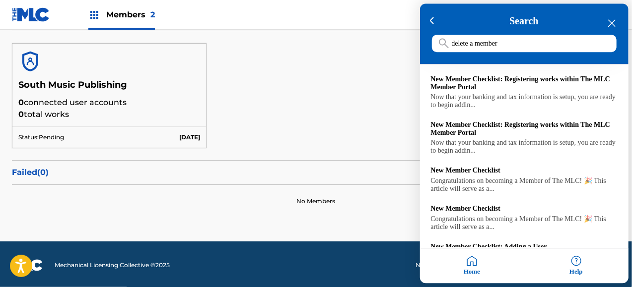
click at [576, 266] on div "Help" at bounding box center [576, 266] width 104 height 35
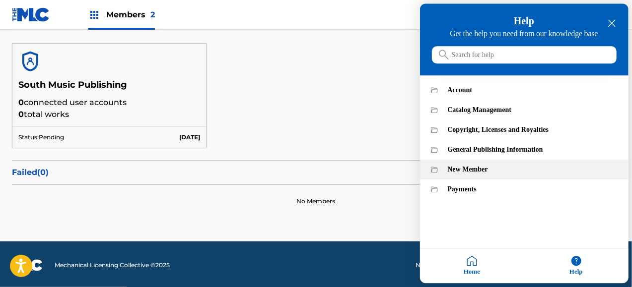
click at [464, 174] on div "New Member" at bounding box center [533, 170] width 170 height 8
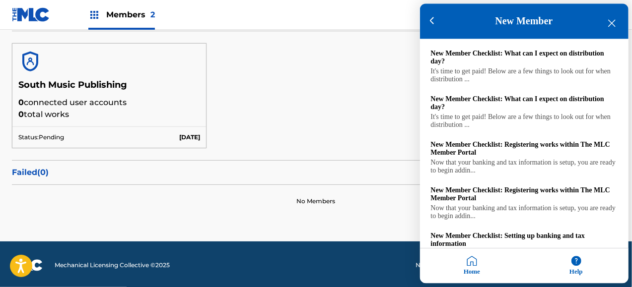
drag, startPoint x: 629, startPoint y: 231, endPoint x: 629, endPoint y: 285, distance: 54.1
click at [629, 285] on div at bounding box center [316, 143] width 632 height 287
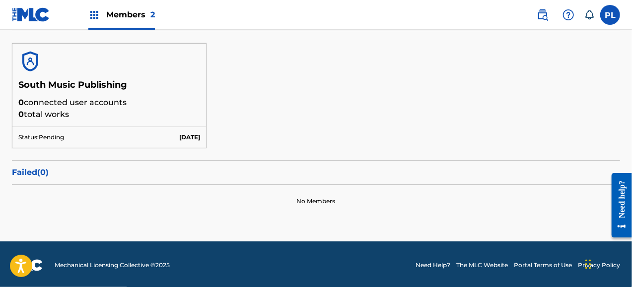
click at [118, 86] on h5 "South Music Publishing" at bounding box center [109, 87] width 182 height 17
click at [57, 133] on p "Status: Pending" at bounding box center [41, 137] width 46 height 9
click at [312, 74] on div "South Music Publishing 0 connected user accounts 0 total works Status: Pending …" at bounding box center [316, 95] width 608 height 129
click at [346, 138] on div "South Music Publishing 0 connected user accounts 0 total works Status: Pending …" at bounding box center [316, 95] width 608 height 129
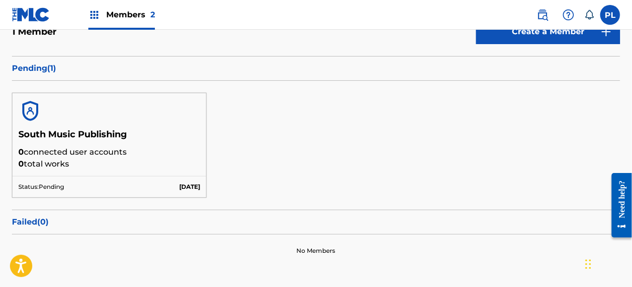
scroll to position [0, 0]
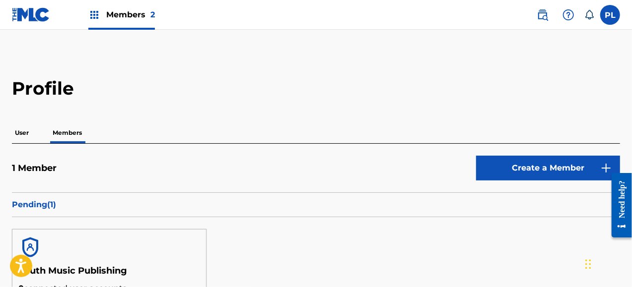
click at [120, 18] on span "Members 2" at bounding box center [130, 14] width 49 height 11
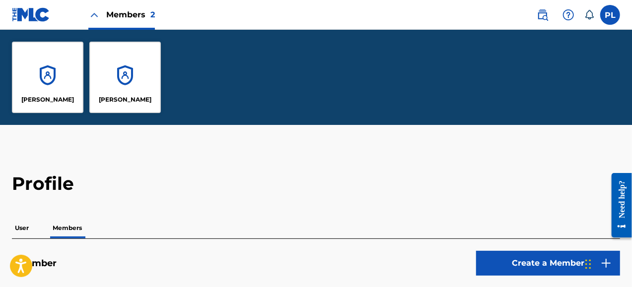
click at [22, 229] on p "User" at bounding box center [22, 228] width 20 height 21
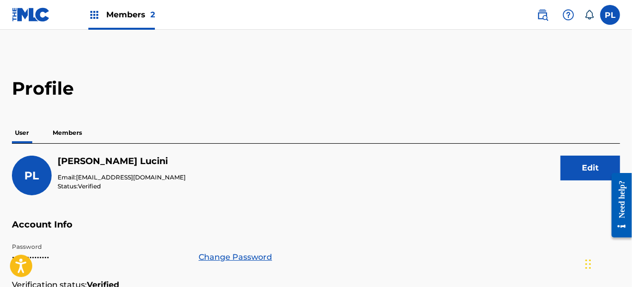
click at [126, 9] on span "Members 2" at bounding box center [130, 14] width 49 height 11
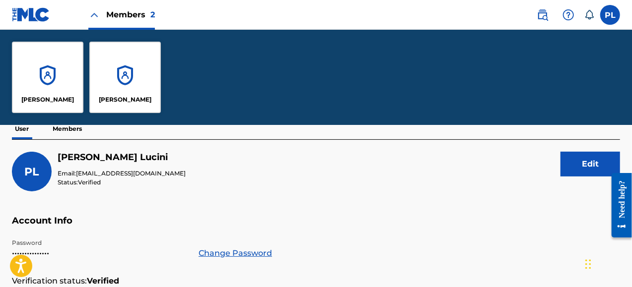
scroll to position [79, 0]
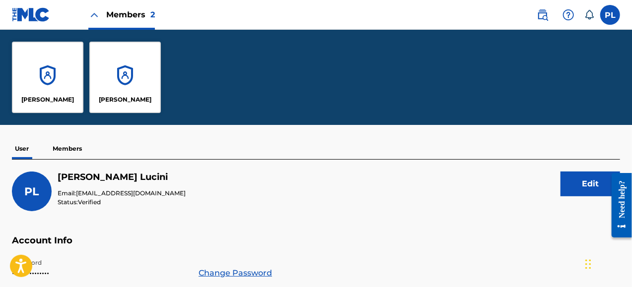
click at [63, 143] on p "Members" at bounding box center [67, 148] width 35 height 21
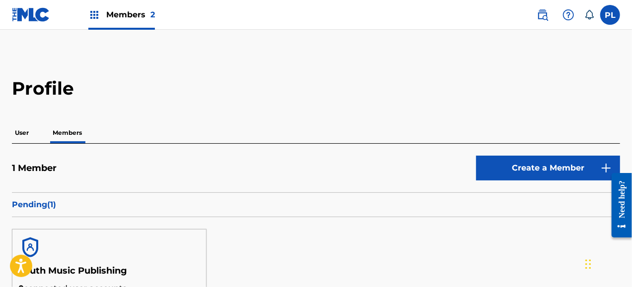
click at [152, 96] on h2 "Profile" at bounding box center [316, 88] width 608 height 22
click at [28, 131] on p "User" at bounding box center [22, 133] width 20 height 21
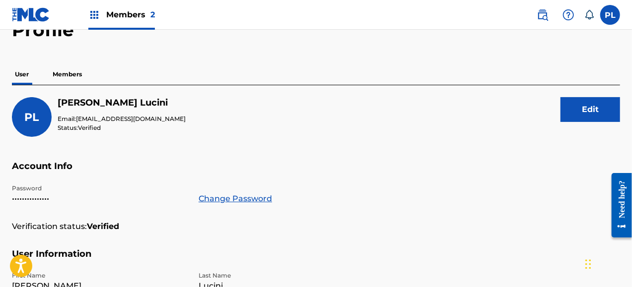
scroll to position [60, 0]
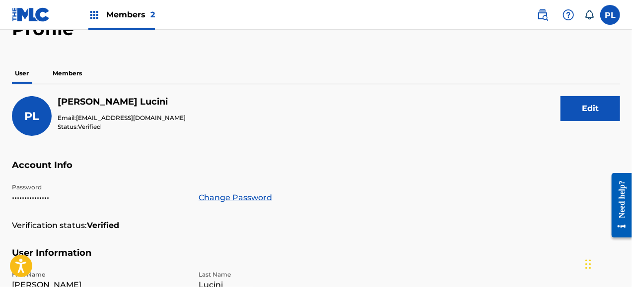
click at [72, 70] on p "Members" at bounding box center [67, 73] width 35 height 21
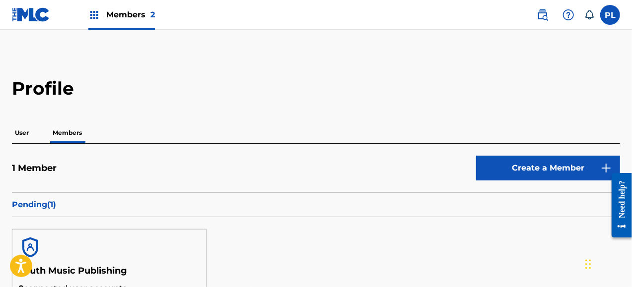
click at [184, 81] on h2 "Profile" at bounding box center [316, 88] width 608 height 22
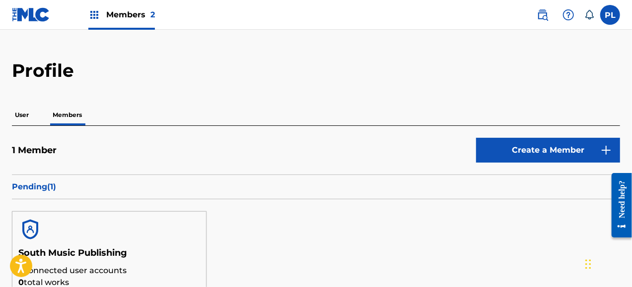
scroll to position [20, 0]
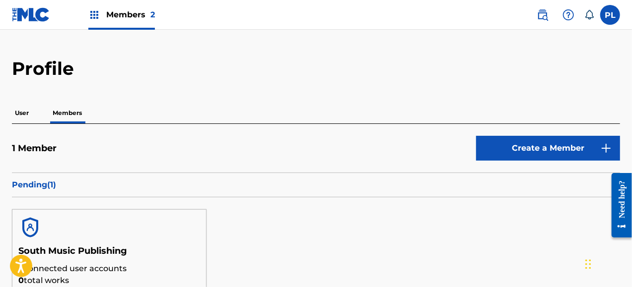
click at [127, 16] on span "Members 2" at bounding box center [130, 14] width 49 height 11
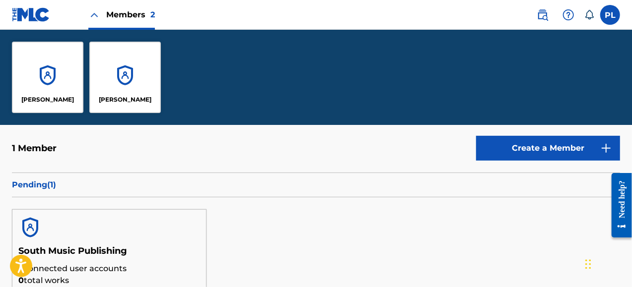
click at [129, 78] on div "[PERSON_NAME]" at bounding box center [124, 77] width 71 height 71
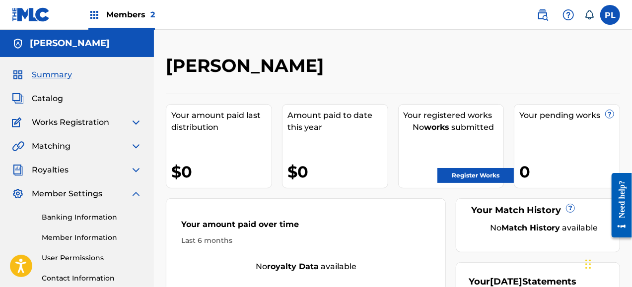
click at [517, 85] on div "[PERSON_NAME] Your amount paid last distribution $0 Amount paid to date this ye…" at bounding box center [393, 201] width 454 height 293
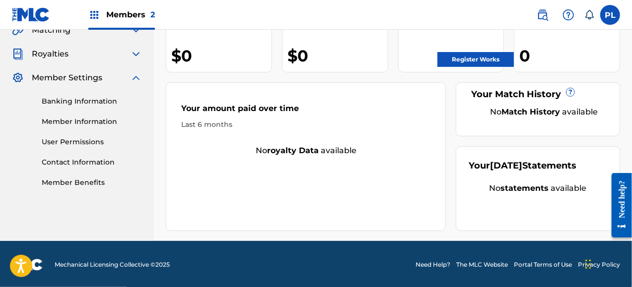
scroll to position [117, 0]
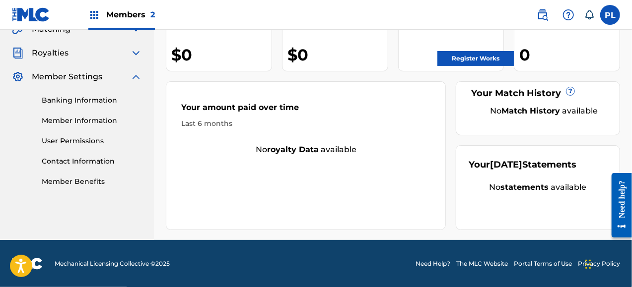
click at [83, 141] on link "User Permissions" at bounding box center [92, 141] width 100 height 10
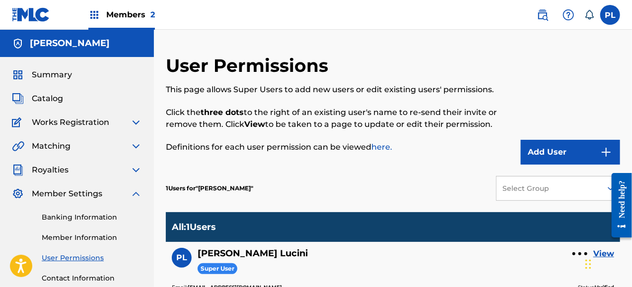
click at [599, 103] on div "Add User" at bounding box center [568, 110] width 104 height 110
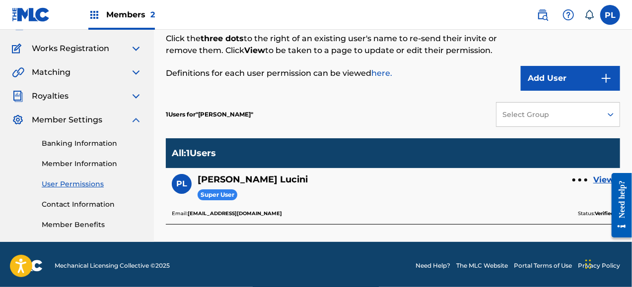
scroll to position [76, 0]
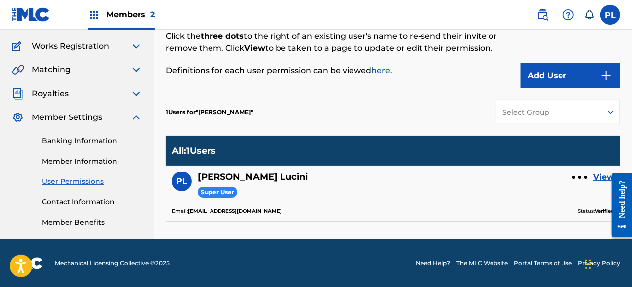
click at [560, 67] on button "Add User" at bounding box center [570, 76] width 99 height 25
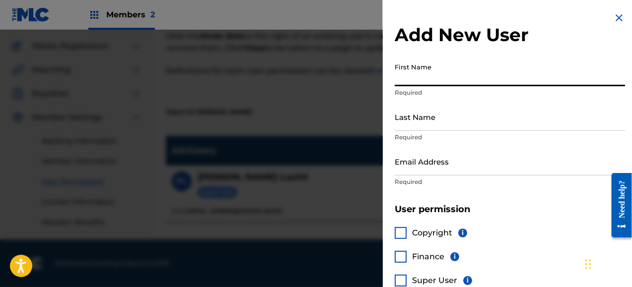
click at [462, 76] on input "First Name" at bounding box center [509, 72] width 230 height 28
type input "[PERSON_NAME]"
type input "[EMAIL_ADDRESS][DOMAIN_NAME]"
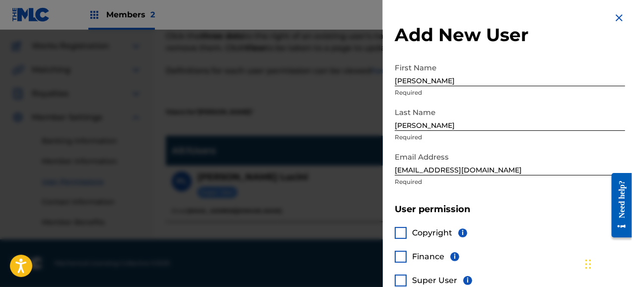
click at [401, 226] on div "Copyright i Finance i Super User i" at bounding box center [509, 262] width 230 height 95
click at [398, 231] on div at bounding box center [400, 233] width 12 height 12
click at [533, 201] on div "Add New User First Name María Required Last Name Serrano Required Email Address…" at bounding box center [510, 173] width 254 height 347
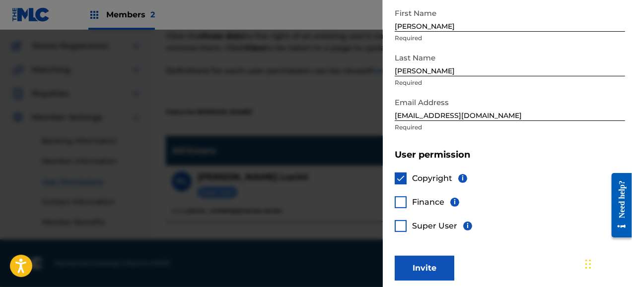
scroll to position [60, 0]
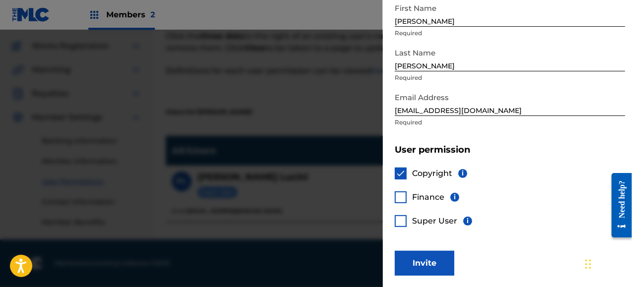
click at [443, 258] on button "Invite" at bounding box center [424, 263] width 60 height 25
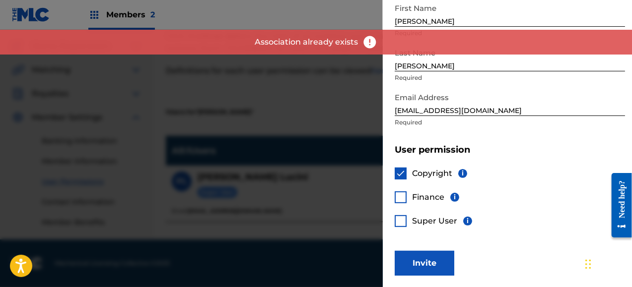
click at [332, 108] on div at bounding box center [316, 173] width 632 height 287
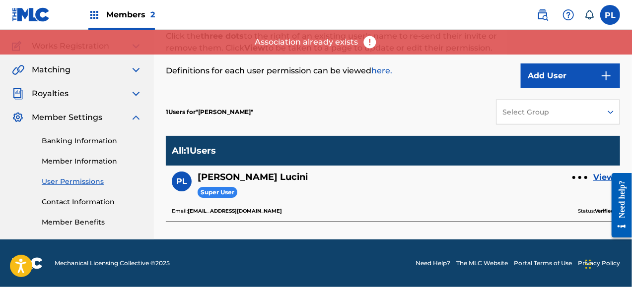
click at [467, 60] on div "This page allows Super Users to add new users or edit existing users' permissio…" at bounding box center [341, 41] width 350 height 69
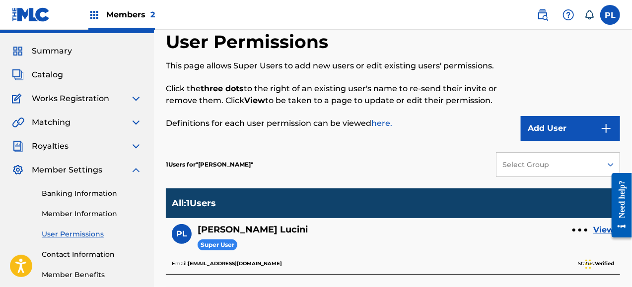
scroll to position [0, 0]
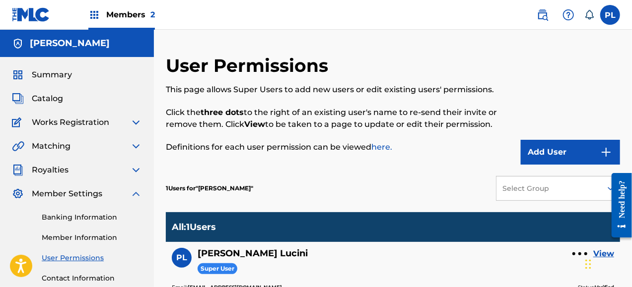
click at [298, 150] on p "Definitions for each user permission can be viewed here." at bounding box center [341, 147] width 350 height 12
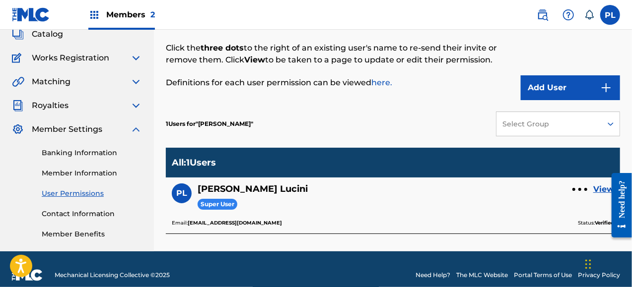
scroll to position [76, 0]
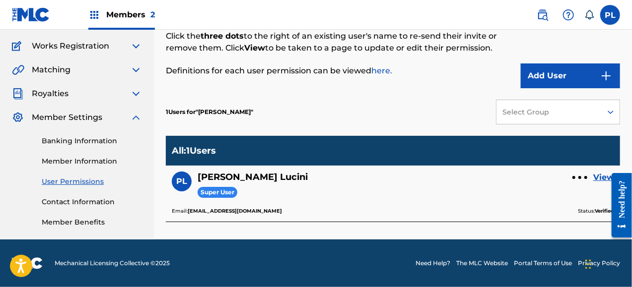
click at [559, 65] on button "Add User" at bounding box center [570, 76] width 99 height 25
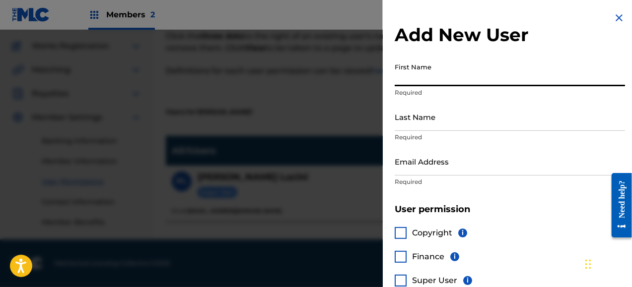
click at [478, 82] on input "First Name" at bounding box center [509, 72] width 230 height 28
type input "[PERSON_NAME]"
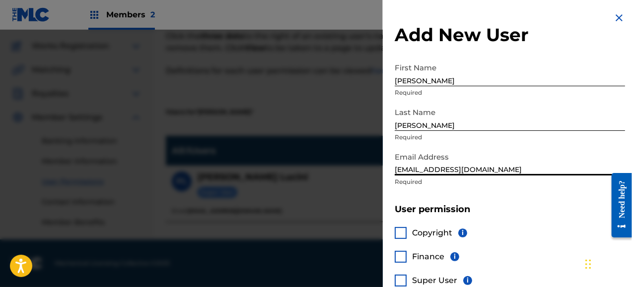
click at [441, 172] on input "[EMAIL_ADDRESS][DOMAIN_NAME]" at bounding box center [509, 161] width 230 height 28
type input "[EMAIL_ADDRESS][DOMAIN_NAME]"
click at [401, 238] on div at bounding box center [400, 233] width 12 height 12
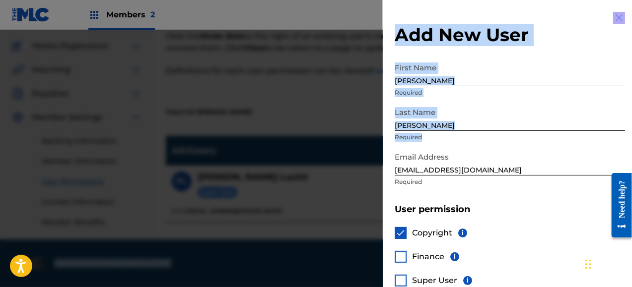
drag, startPoint x: 631, startPoint y: 138, endPoint x: 634, endPoint y: 220, distance: 81.9
click at [631, 211] on html "Accessibility Screen-Reader Guide, Feedback, and Issue Reporting | New window M…" at bounding box center [316, 67] width 632 height 287
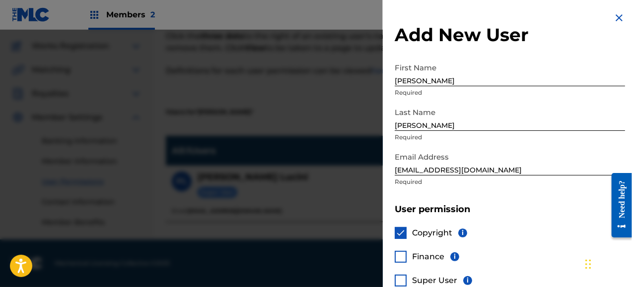
click at [549, 212] on h5 "User permission" at bounding box center [509, 209] width 230 height 11
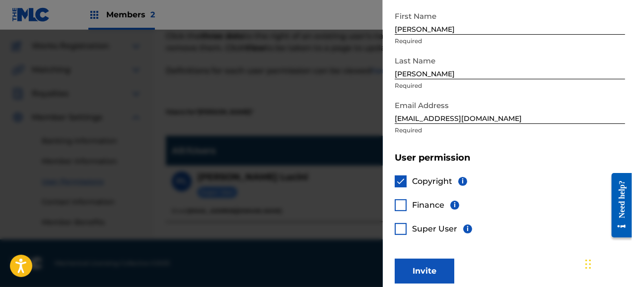
scroll to position [60, 0]
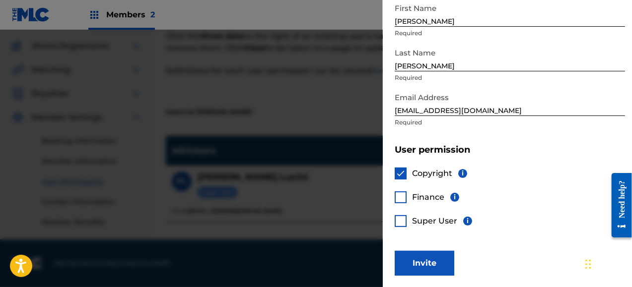
click at [417, 256] on button "Invite" at bounding box center [424, 263] width 60 height 25
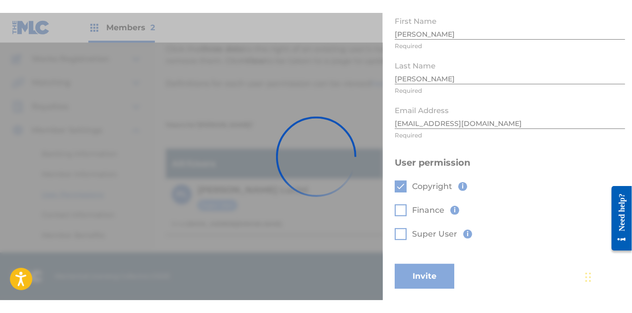
scroll to position [0, 0]
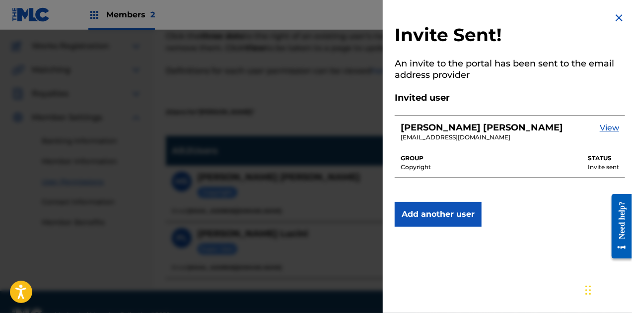
click at [614, 18] on img at bounding box center [619, 18] width 12 height 12
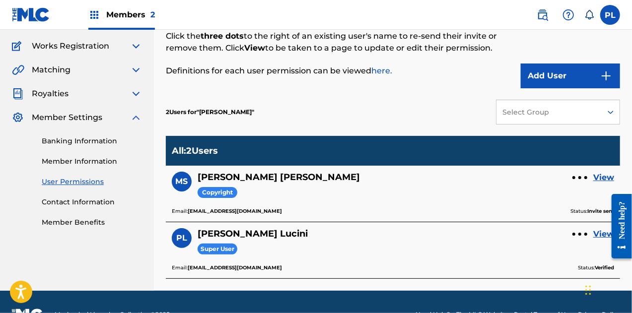
click at [608, 17] on label at bounding box center [610, 15] width 20 height 20
click at [610, 15] on input "PL Pablo Lucini ip.kidsmagic@gmail.com Notification Preferences Profile Log out" at bounding box center [610, 15] width 0 height 0
click at [606, 18] on div "PL PL Pablo Lucini ip.kidsmagic@gmail.com Notification Preferences Profile Log …" at bounding box center [610, 15] width 20 height 20
click at [613, 14] on label at bounding box center [610, 15] width 20 height 20
click at [610, 15] on input "PL Pablo Lucini ip.kidsmagic@gmail.com Notification Preferences Profile Log out" at bounding box center [610, 15] width 0 height 0
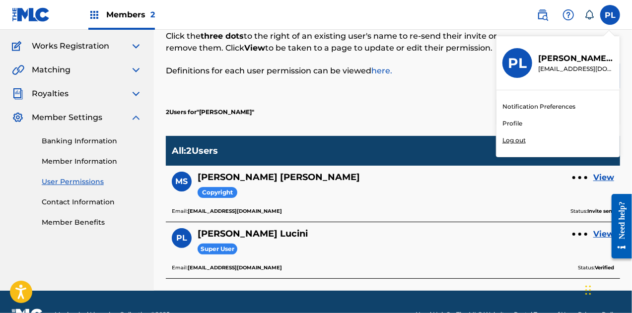
click at [511, 141] on p "Log out" at bounding box center [513, 140] width 23 height 9
click at [610, 15] on input "PL Pablo Lucini ip.kidsmagic@gmail.com Notification Preferences Profile Log out" at bounding box center [610, 15] width 0 height 0
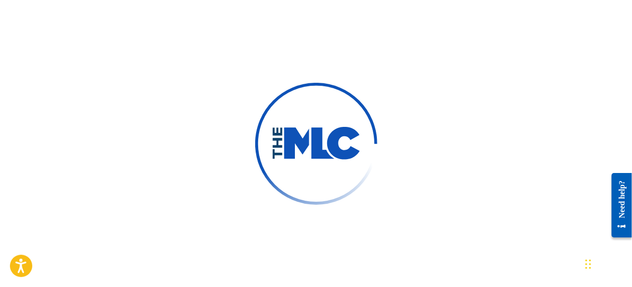
click at [412, 18] on div at bounding box center [316, 143] width 632 height 287
click at [248, 35] on div at bounding box center [316, 143] width 632 height 287
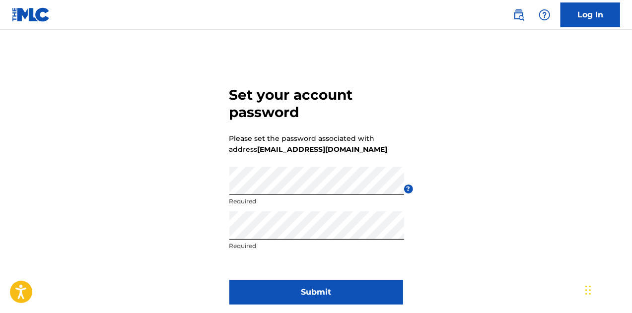
click at [245, 295] on button "Submit" at bounding box center [316, 292] width 174 height 25
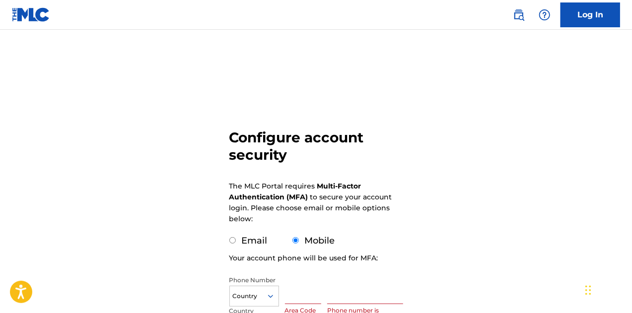
click at [340, 148] on h3 "Configure account security" at bounding box center [316, 146] width 174 height 35
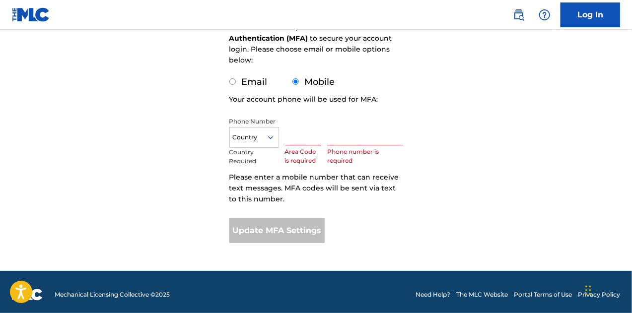
scroll to position [164, 0]
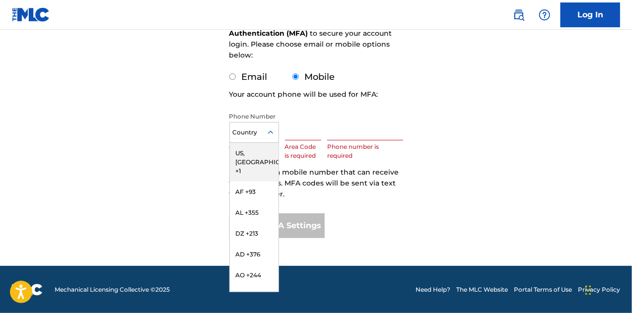
click at [254, 126] on div "Country" at bounding box center [254, 132] width 50 height 21
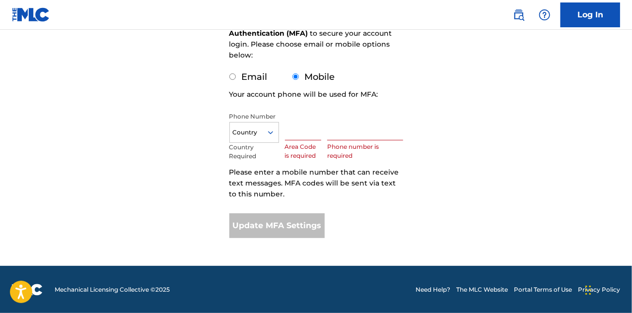
click at [230, 74] on input "Email" at bounding box center [232, 76] width 6 height 6
radio input "true"
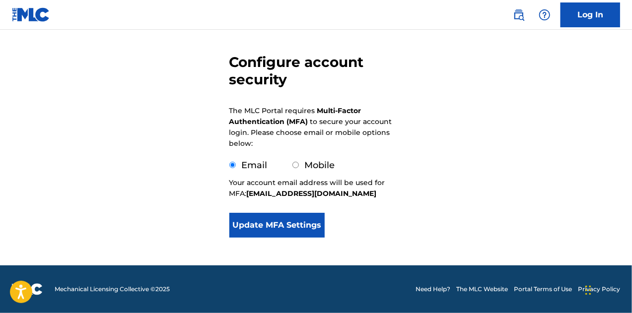
click at [299, 227] on button "Update MFA Settings" at bounding box center [277, 225] width 96 height 25
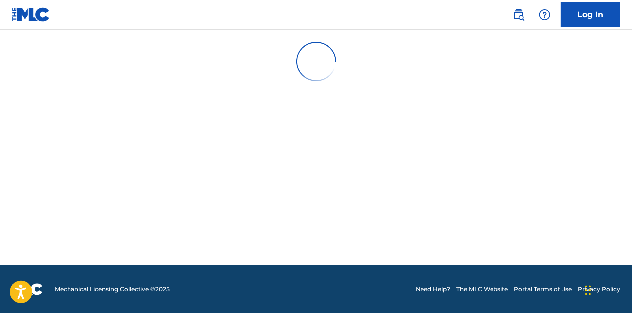
scroll to position [0, 0]
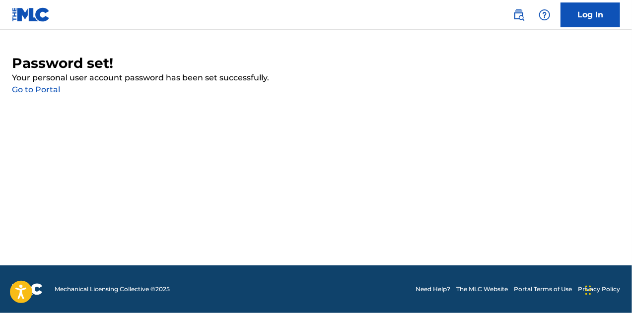
click at [39, 89] on link "Go to Portal" at bounding box center [36, 89] width 48 height 9
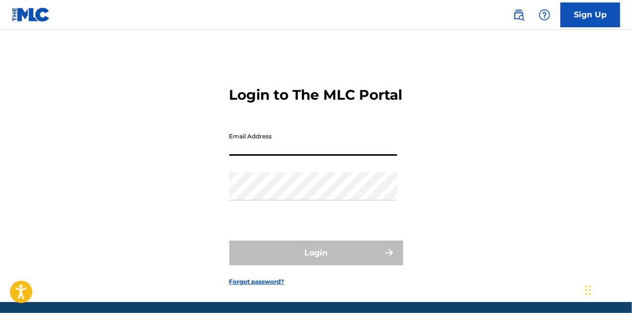
click at [298, 156] on input "Email Address" at bounding box center [313, 142] width 168 height 28
type input "[EMAIL_ADDRESS][DOMAIN_NAME]"
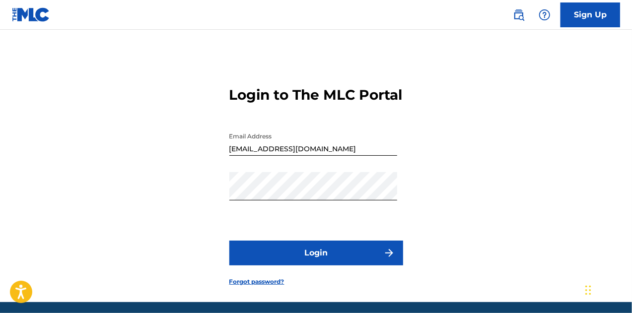
click at [322, 265] on button "Login" at bounding box center [316, 253] width 174 height 25
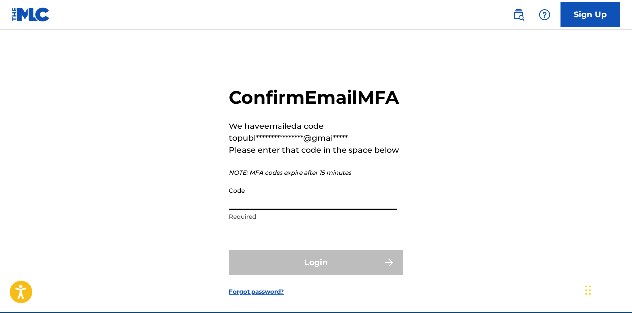
click at [259, 210] on input "Code" at bounding box center [313, 196] width 168 height 28
paste input "293884"
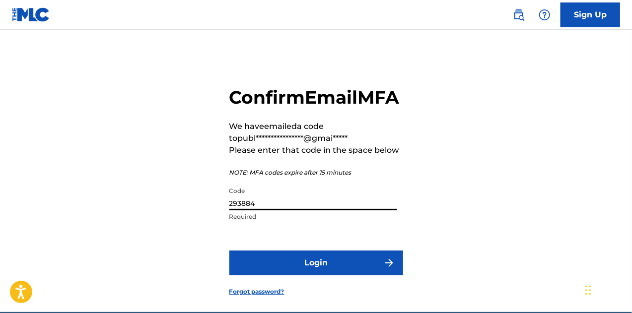
type input "293884"
click at [290, 275] on button "Login" at bounding box center [316, 263] width 174 height 25
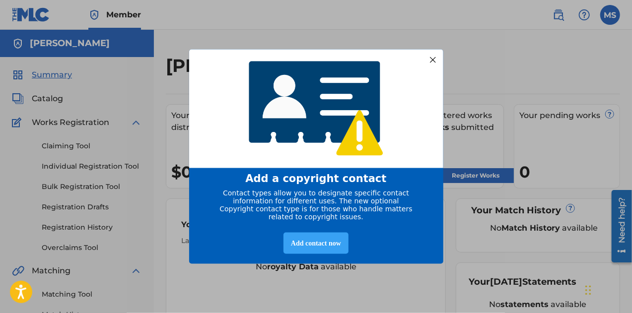
click at [324, 247] on div "Add contact now" at bounding box center [315, 243] width 65 height 21
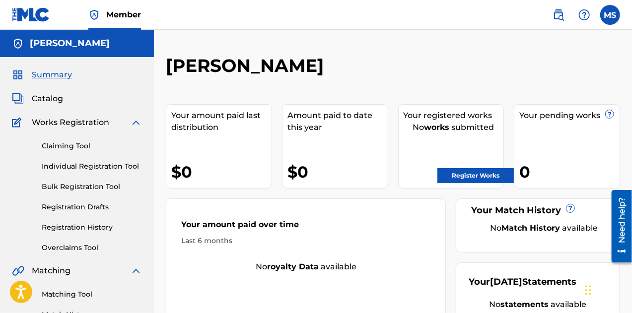
click at [366, 194] on div "Your amount paid last distribution $0 Amount paid to date this year $0 Your reg…" at bounding box center [393, 221] width 454 height 254
click at [311, 83] on div "[PERSON_NAME]" at bounding box center [341, 69] width 350 height 29
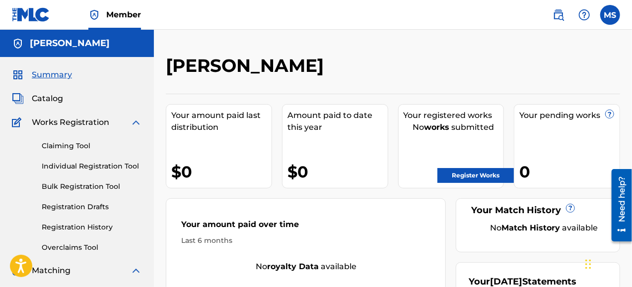
click at [615, 19] on label at bounding box center [610, 15] width 20 height 20
click at [610, 15] on input "[PERSON_NAME] [EMAIL_ADDRESS][DOMAIN_NAME] Notification Preferences Profile Log…" at bounding box center [610, 15] width 0 height 0
click at [341, 42] on div "[PERSON_NAME] Your amount paid last distribution $0 Amount paid to date this ye…" at bounding box center [393, 204] width 478 height 349
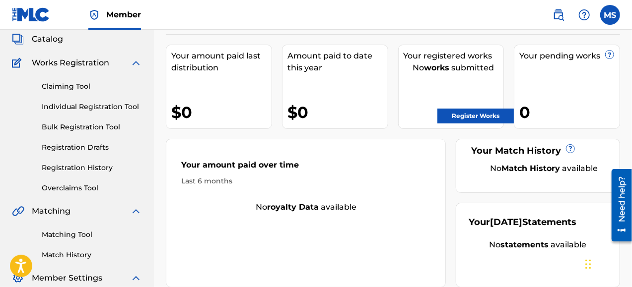
scroll to position [139, 0]
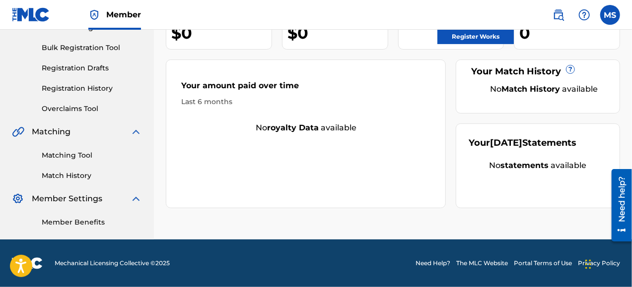
click at [157, 124] on div "[PERSON_NAME] Your amount paid last distribution $0 Amount paid to date this ye…" at bounding box center [393, 78] width 478 height 324
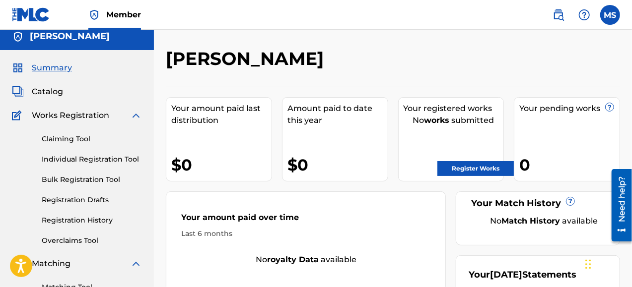
scroll to position [0, 0]
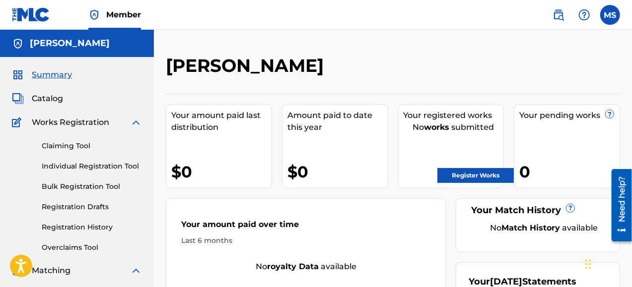
click at [613, 15] on label at bounding box center [610, 15] width 20 height 20
click at [610, 15] on input "[PERSON_NAME] [EMAIL_ADDRESS][DOMAIN_NAME] Notification Preferences Profile Log…" at bounding box center [610, 15] width 0 height 0
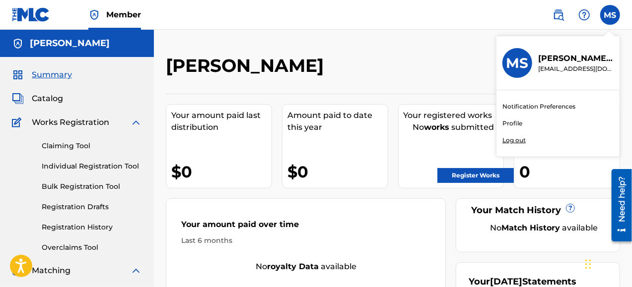
click at [519, 136] on p "Log out" at bounding box center [513, 140] width 23 height 9
click at [610, 15] on input "[PERSON_NAME] [EMAIL_ADDRESS][DOMAIN_NAME] Notification Preferences Profile Log…" at bounding box center [610, 15] width 0 height 0
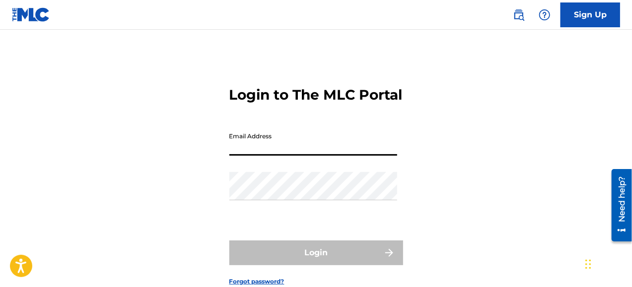
click at [286, 156] on input "Email Address" at bounding box center [313, 142] width 168 height 28
type input "[EMAIL_ADDRESS][DOMAIN_NAME]"
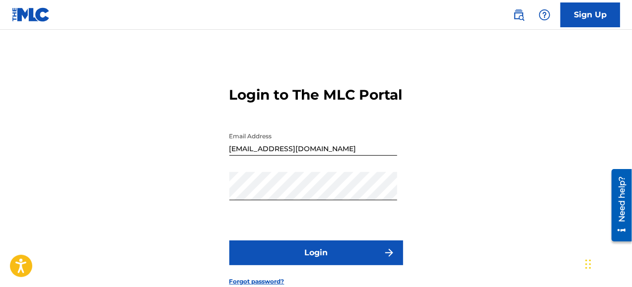
click at [329, 265] on button "Login" at bounding box center [316, 253] width 174 height 25
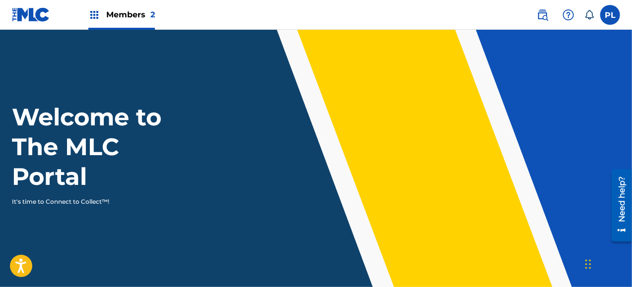
click at [131, 18] on span "Members 2" at bounding box center [130, 14] width 49 height 11
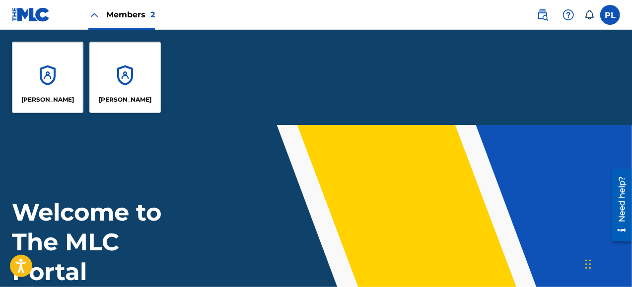
click at [127, 72] on div "[PERSON_NAME]" at bounding box center [124, 77] width 71 height 71
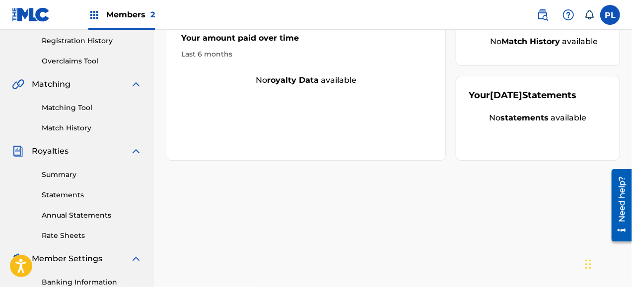
scroll to position [198, 0]
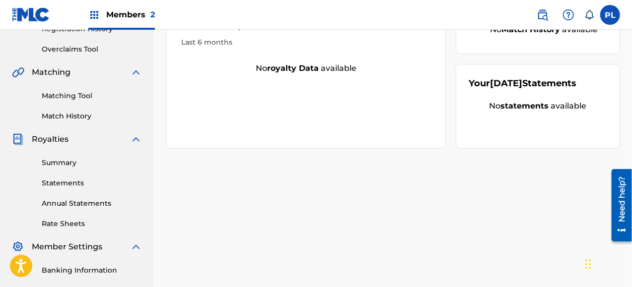
click at [66, 179] on link "Statements" at bounding box center [92, 183] width 100 height 10
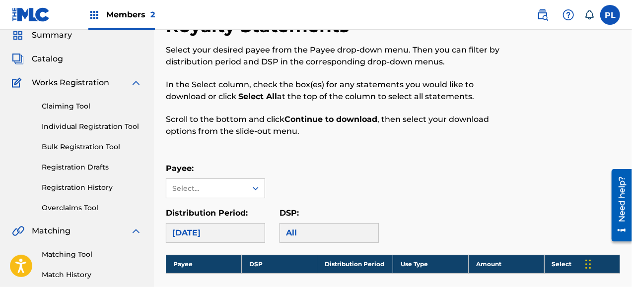
scroll to position [20, 0]
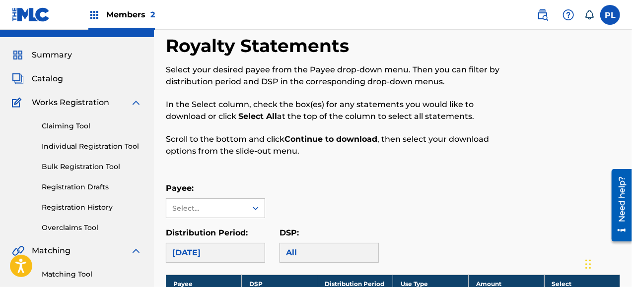
click at [290, 110] on p "In the Select column, check the box(es) for any statements you would like to do…" at bounding box center [341, 111] width 350 height 24
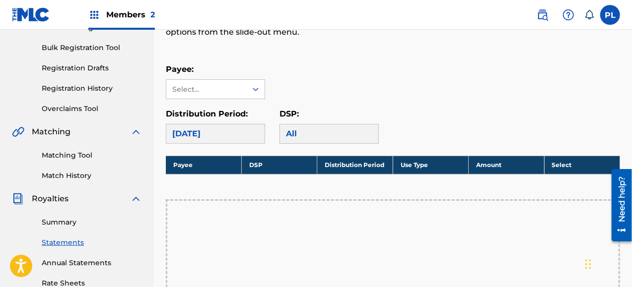
scroll to position [159, 0]
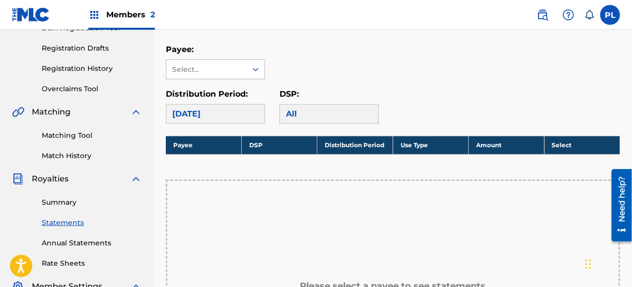
click at [252, 66] on icon at bounding box center [256, 70] width 10 height 10
click at [318, 63] on div "Payee: Select..." at bounding box center [393, 62] width 454 height 36
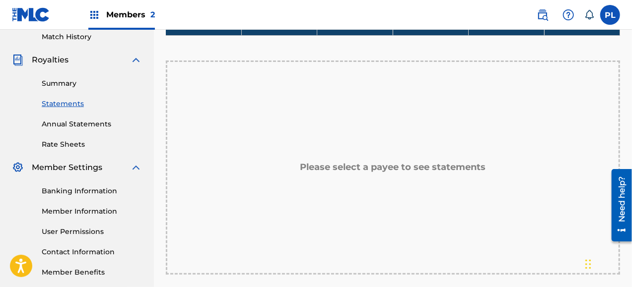
scroll to position [258, 0]
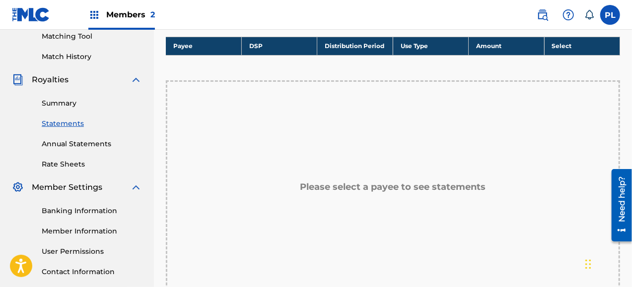
click at [90, 231] on link "Member Information" at bounding box center [92, 231] width 100 height 10
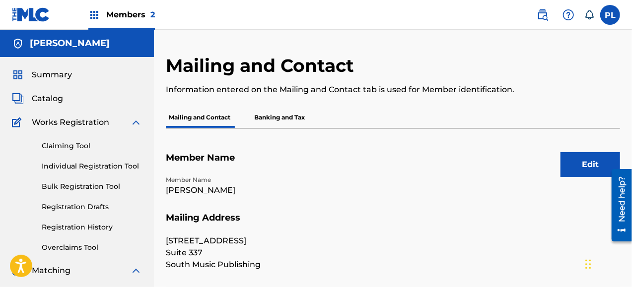
click at [410, 111] on div "Mailing and Contact Banking and Tax" at bounding box center [393, 117] width 454 height 21
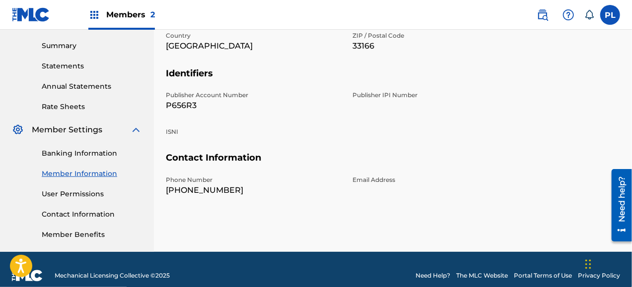
scroll to position [318, 0]
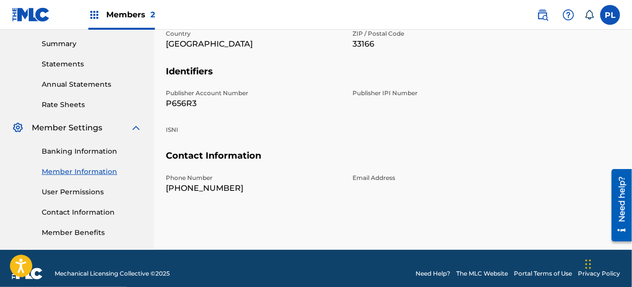
click at [179, 103] on p "P656R3" at bounding box center [253, 104] width 175 height 12
click at [283, 100] on p "P656R3" at bounding box center [253, 104] width 175 height 12
click at [396, 100] on div "Publisher IPI Number" at bounding box center [439, 99] width 175 height 21
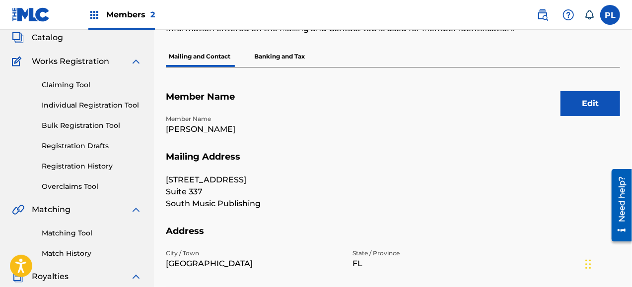
scroll to position [60, 0]
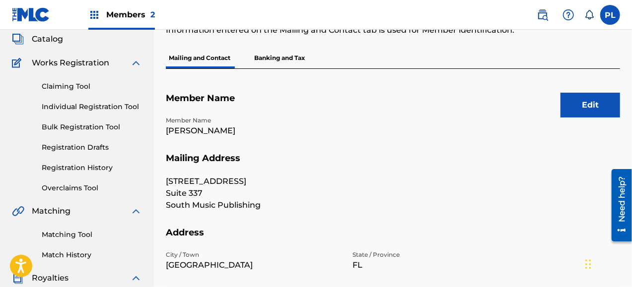
click at [283, 60] on p "Banking and Tax" at bounding box center [279, 58] width 57 height 21
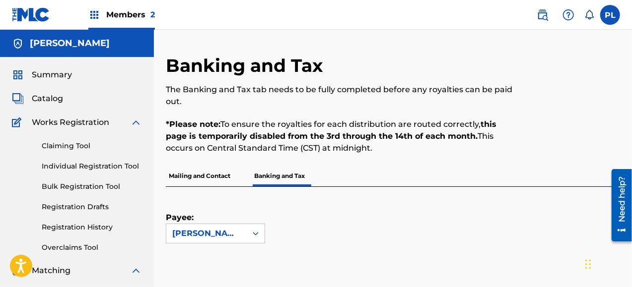
click at [282, 141] on p "*Please note: To ensure the royalties for each distribution are routed correctl…" at bounding box center [341, 137] width 350 height 36
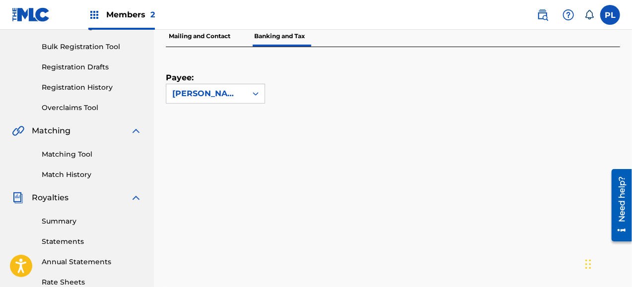
scroll to position [139, 0]
click at [256, 91] on icon at bounding box center [256, 95] width 10 height 10
click at [385, 81] on div "Payee: [PERSON_NAME]" at bounding box center [381, 76] width 430 height 57
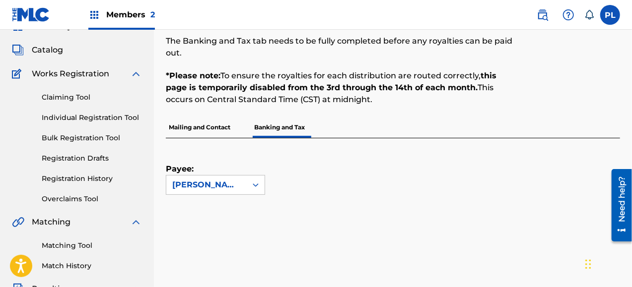
scroll to position [20, 0]
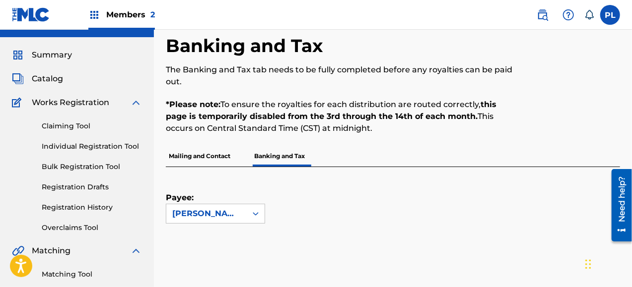
click at [36, 15] on img at bounding box center [31, 14] width 38 height 14
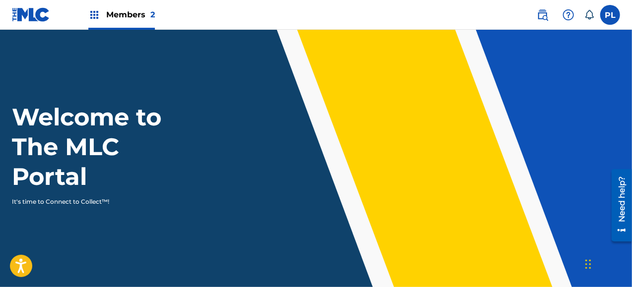
click at [132, 18] on span "Members 2" at bounding box center [130, 14] width 49 height 11
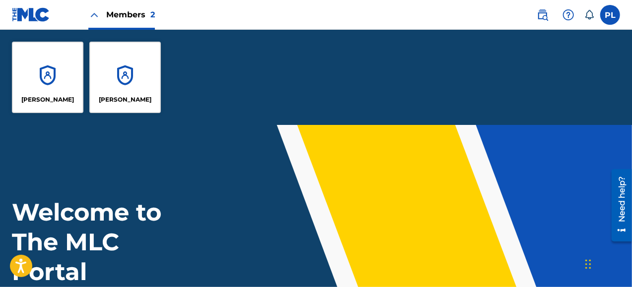
click at [97, 14] on img at bounding box center [94, 15] width 12 height 12
